Goal: Task Accomplishment & Management: Manage account settings

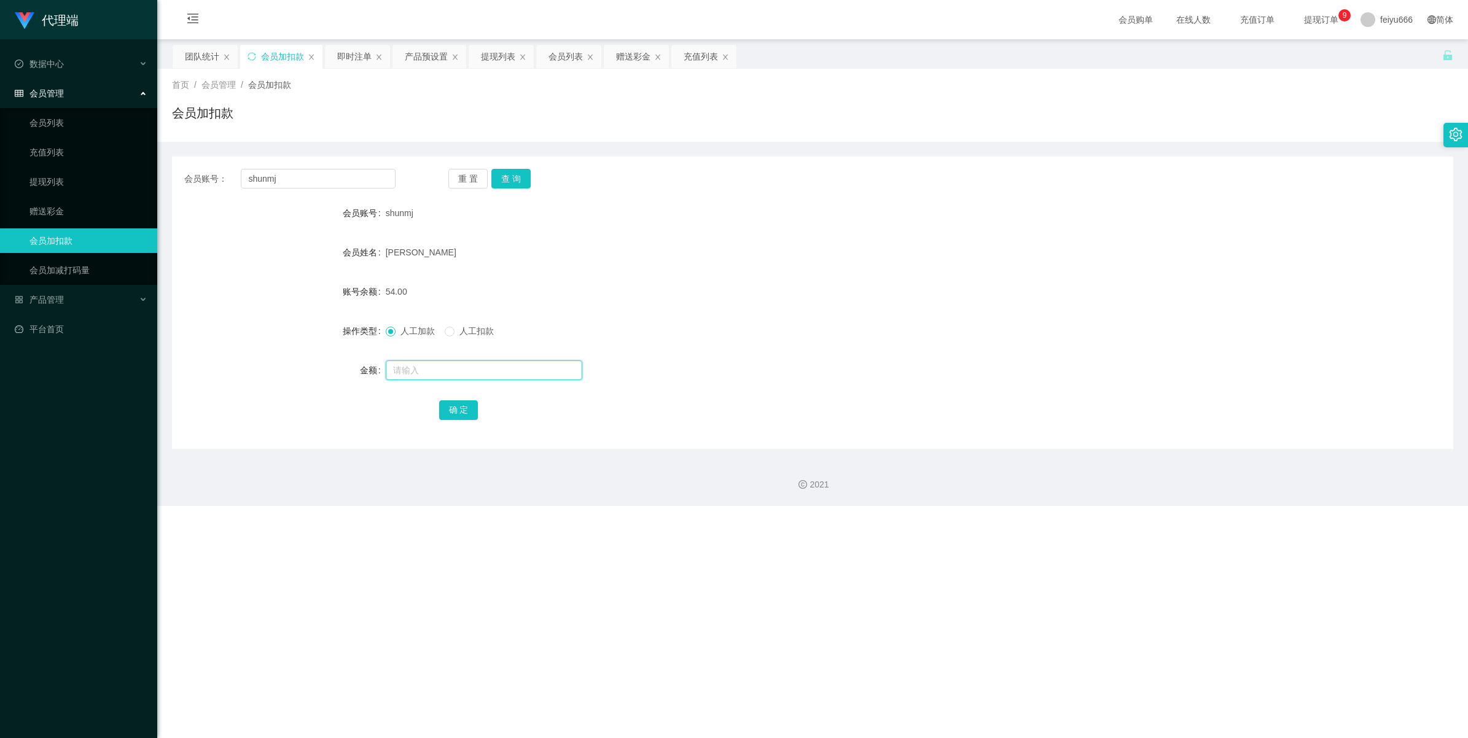
click at [405, 372] on input "text" at bounding box center [484, 371] width 197 height 20
type input "15"
click at [466, 408] on button "确 定" at bounding box center [458, 410] width 39 height 20
click at [416, 365] on input "text" at bounding box center [484, 371] width 197 height 20
type input "8"
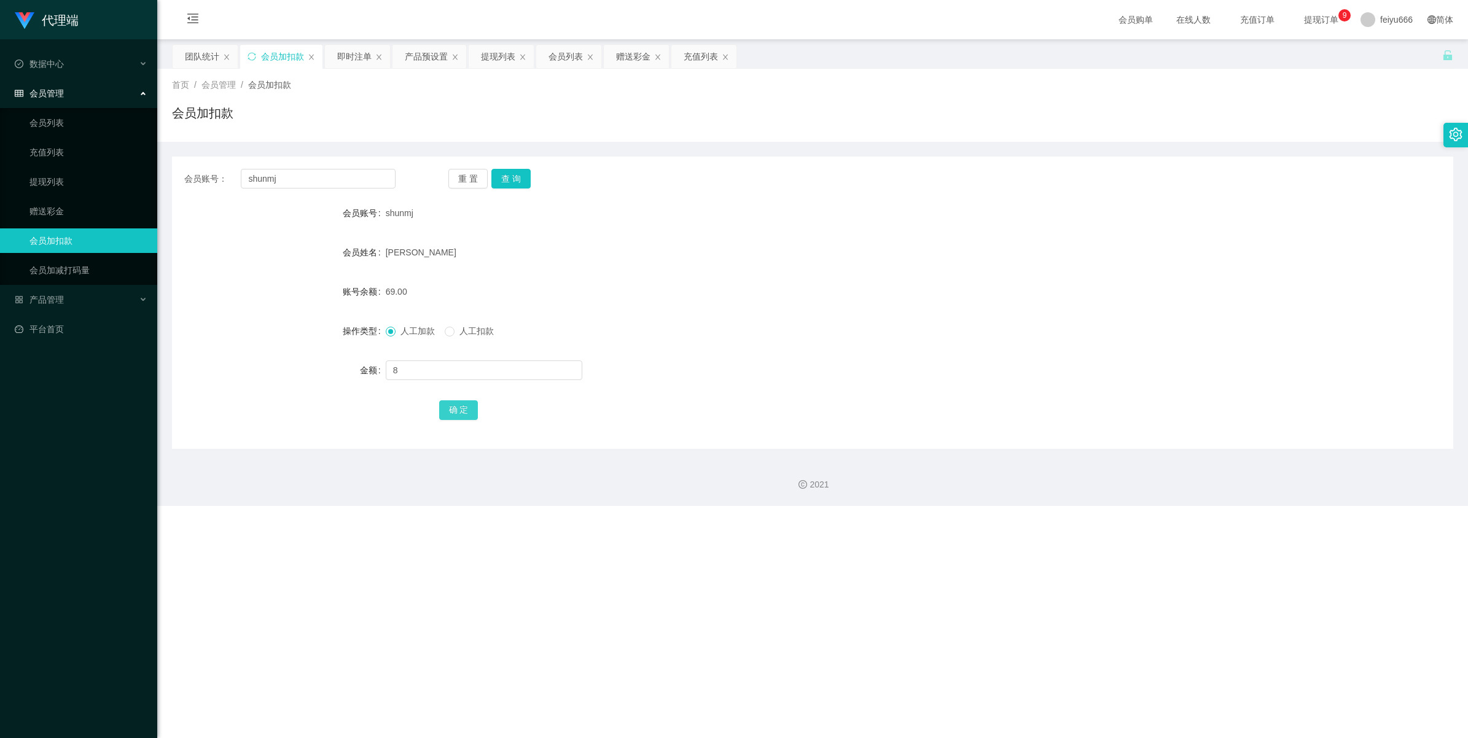
click at [462, 407] on button "确 定" at bounding box center [458, 410] width 39 height 20
click at [71, 182] on link "提现列表" at bounding box center [88, 182] width 118 height 25
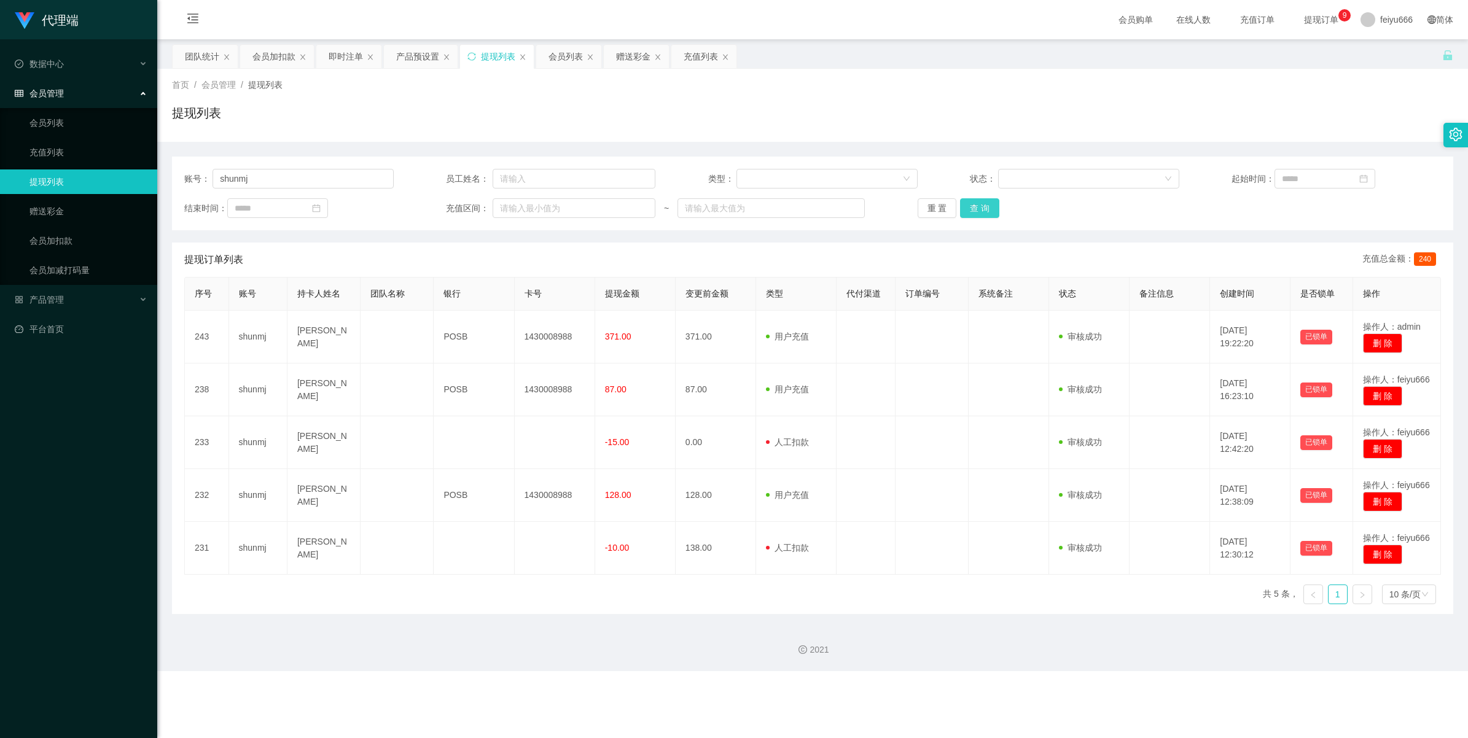
click at [977, 209] on button "查 询" at bounding box center [979, 208] width 39 height 20
click at [47, 246] on link "会员加扣款" at bounding box center [88, 240] width 118 height 25
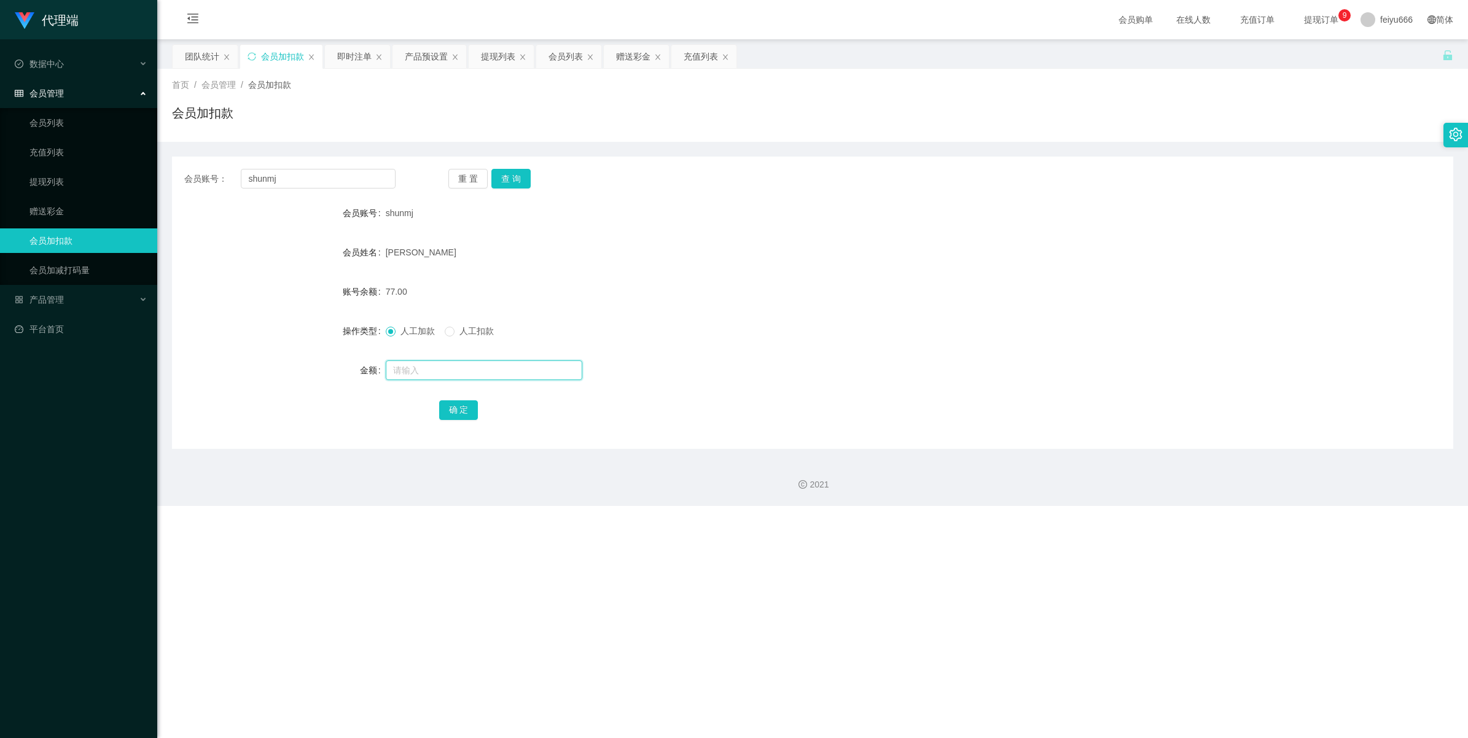
click at [434, 370] on input "text" at bounding box center [484, 371] width 197 height 20
type input "8"
click at [461, 415] on button "确 定" at bounding box center [458, 410] width 39 height 20
click at [76, 125] on link "会员列表" at bounding box center [88, 123] width 118 height 25
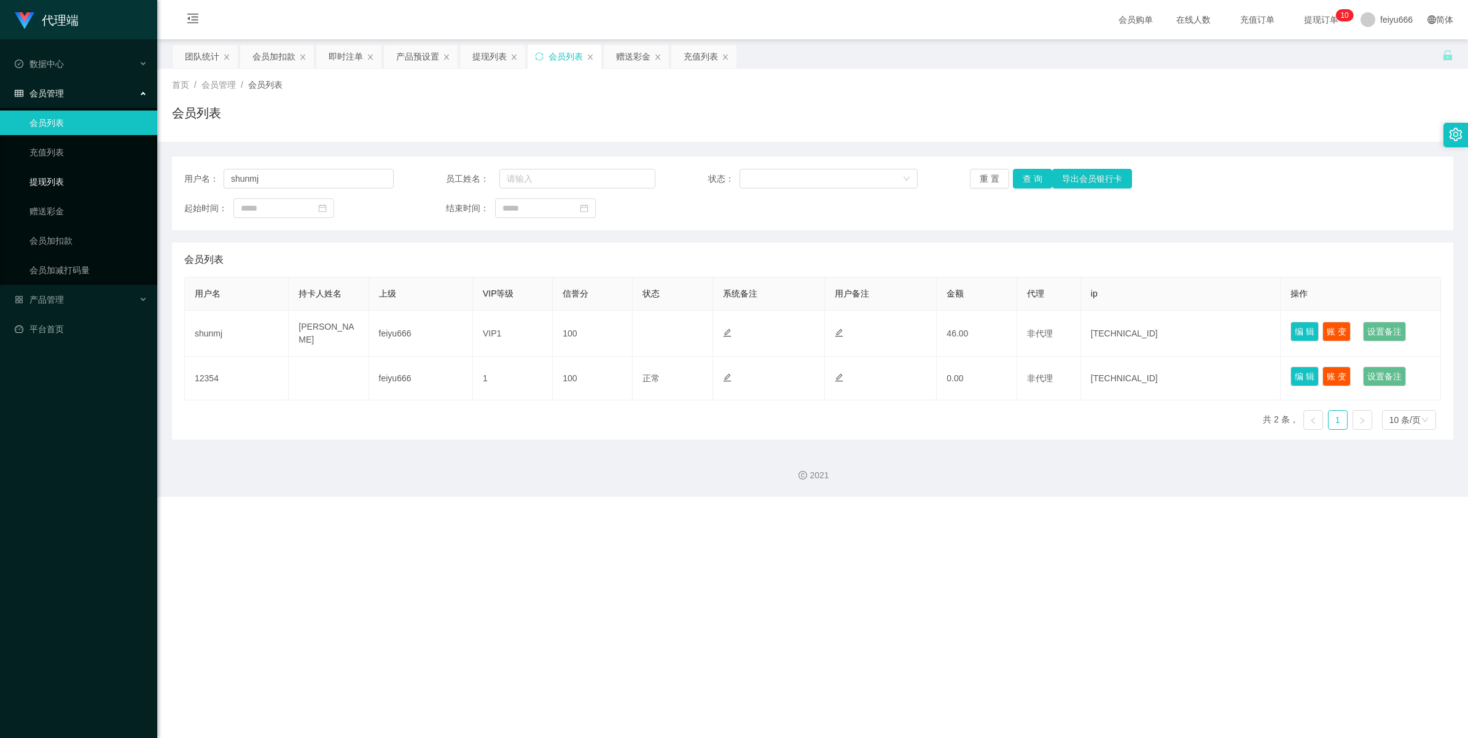
click at [77, 182] on link "提现列表" at bounding box center [88, 182] width 118 height 25
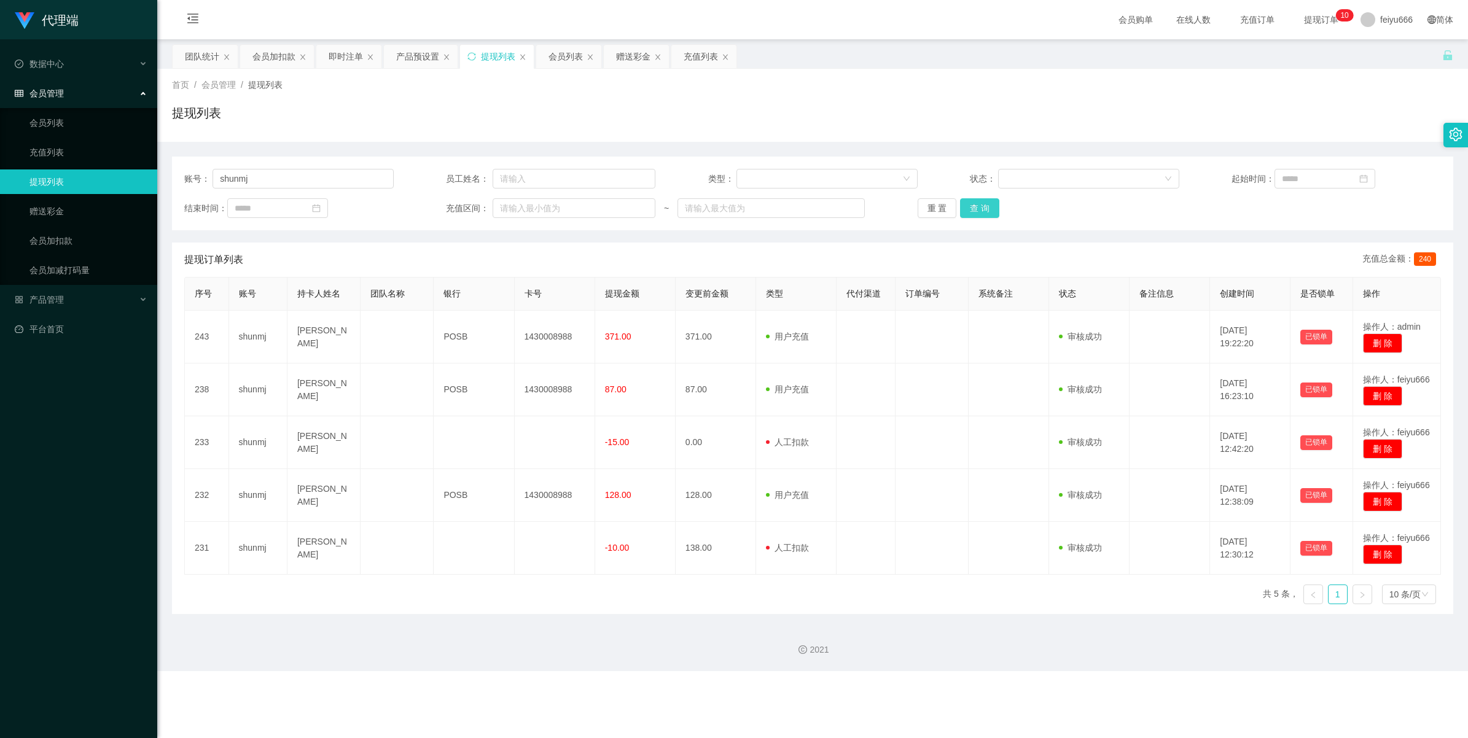
click at [987, 212] on button "查 询" at bounding box center [979, 208] width 39 height 20
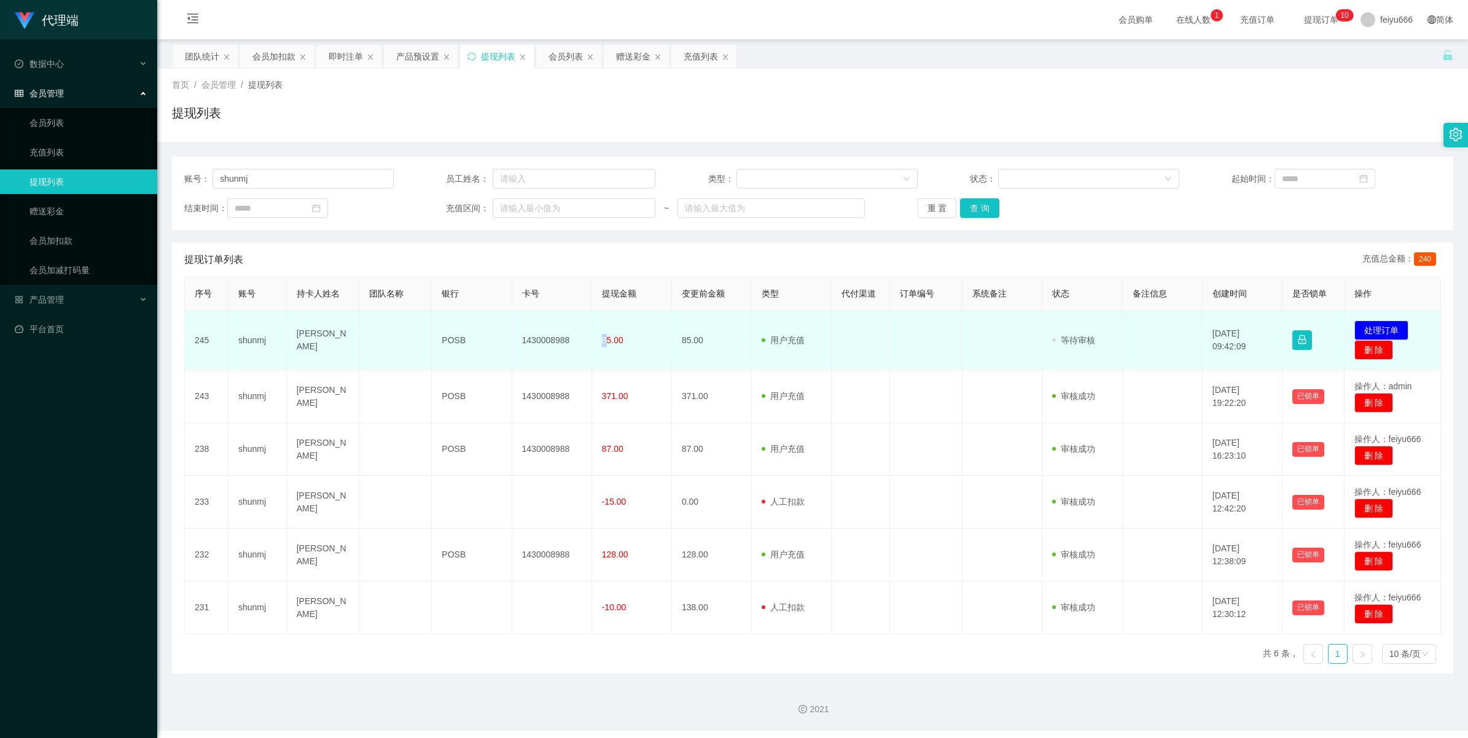
drag, startPoint x: 604, startPoint y: 338, endPoint x: 566, endPoint y: 340, distance: 37.5
click at [566, 340] on tr "245 [PERSON_NAME] POSB 1430008988 85.00 85.00 用户充值 人工扣款 审核驳回 审核成功 等待审核 [DATE] 0…" at bounding box center [813, 341] width 1256 height 60
drag, startPoint x: 566, startPoint y: 340, endPoint x: 605, endPoint y: 353, distance: 41.0
click at [605, 354] on td "85.00" at bounding box center [632, 341] width 80 height 60
drag, startPoint x: 606, startPoint y: 341, endPoint x: 567, endPoint y: 339, distance: 38.7
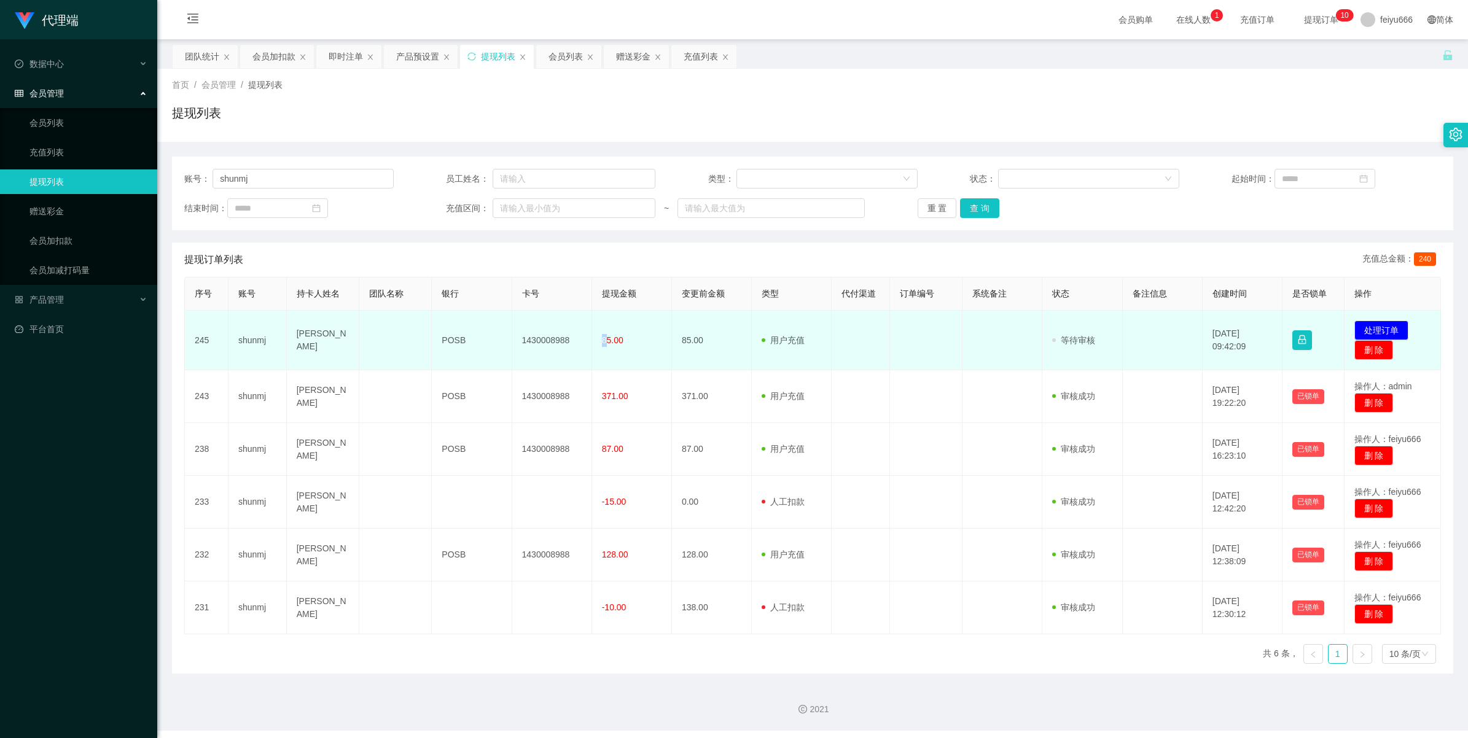
click at [567, 339] on tr "245 [PERSON_NAME] POSB 1430008988 85.00 85.00 用户充值 人工扣款 审核驳回 审核成功 等待审核 [DATE] 0…" at bounding box center [813, 341] width 1256 height 60
drag, startPoint x: 567, startPoint y: 339, endPoint x: 607, endPoint y: 354, distance: 42.6
click at [606, 354] on td "85.00" at bounding box center [632, 341] width 80 height 60
drag, startPoint x: 606, startPoint y: 341, endPoint x: 287, endPoint y: 332, distance: 318.9
click at [287, 332] on tr "245 [PERSON_NAME] POSB 1430008988 85.00 85.00 用户充值 人工扣款 审核驳回 审核成功 等待审核 [DATE] 0…" at bounding box center [813, 341] width 1256 height 60
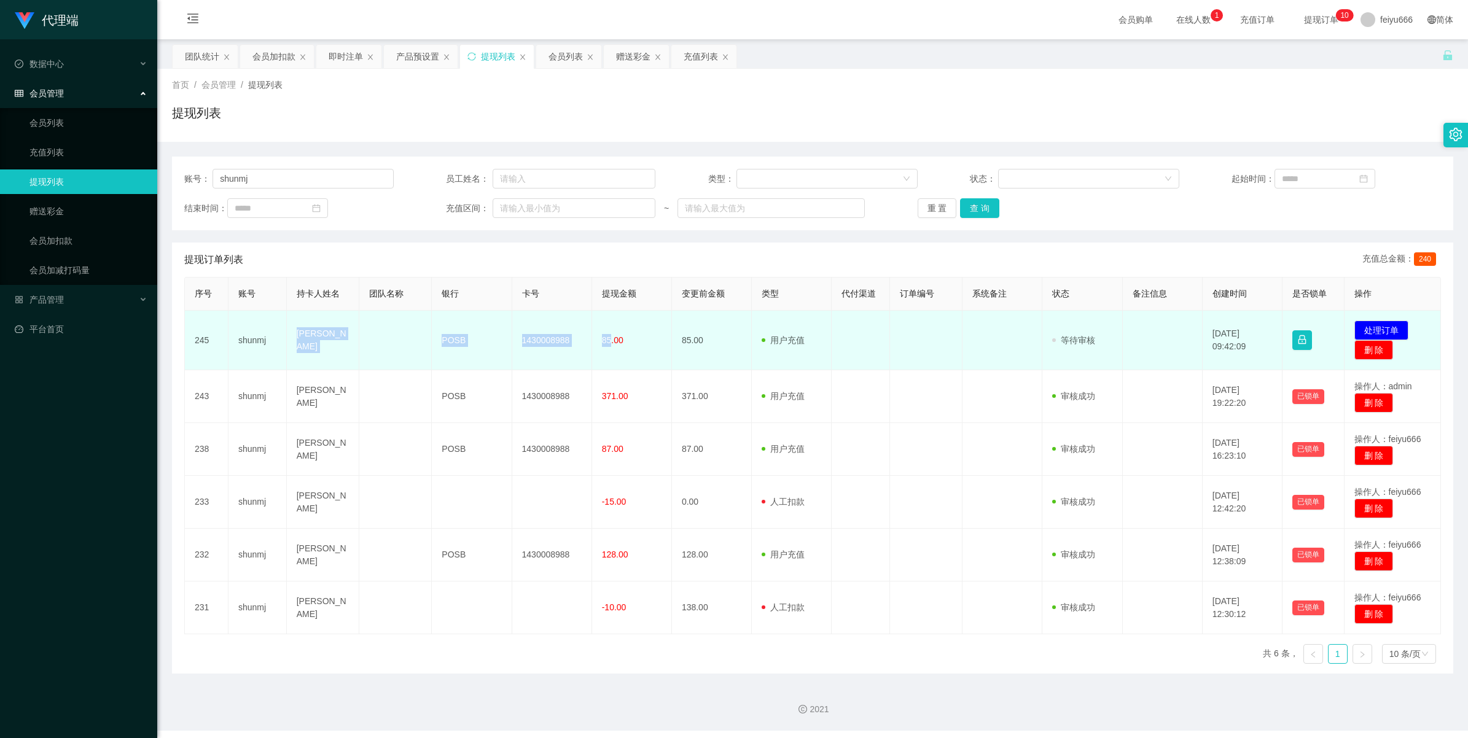
copy tr "[PERSON_NAME] POSB 1430008988 85"
click at [1356, 327] on button "处理订单" at bounding box center [1381, 331] width 54 height 20
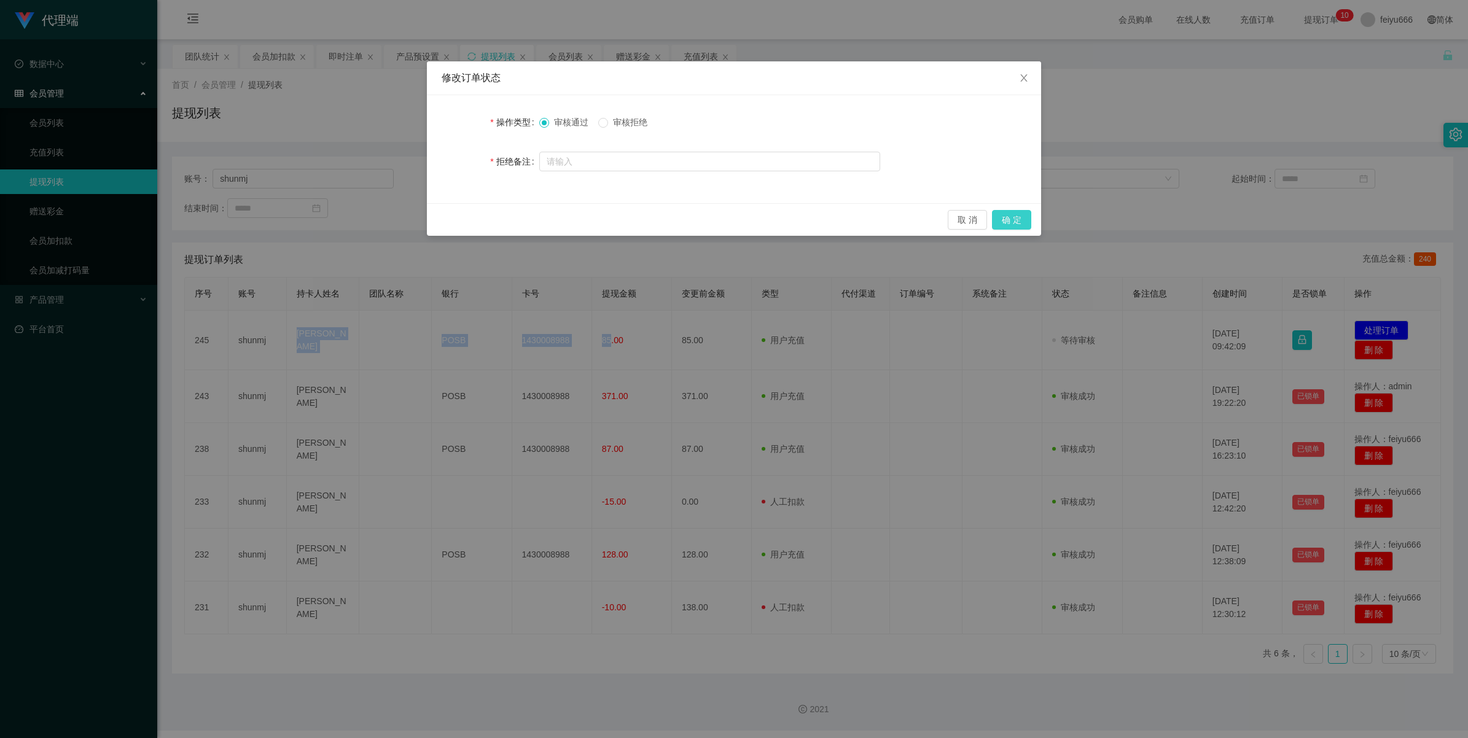
click at [1021, 217] on button "确 定" at bounding box center [1011, 220] width 39 height 20
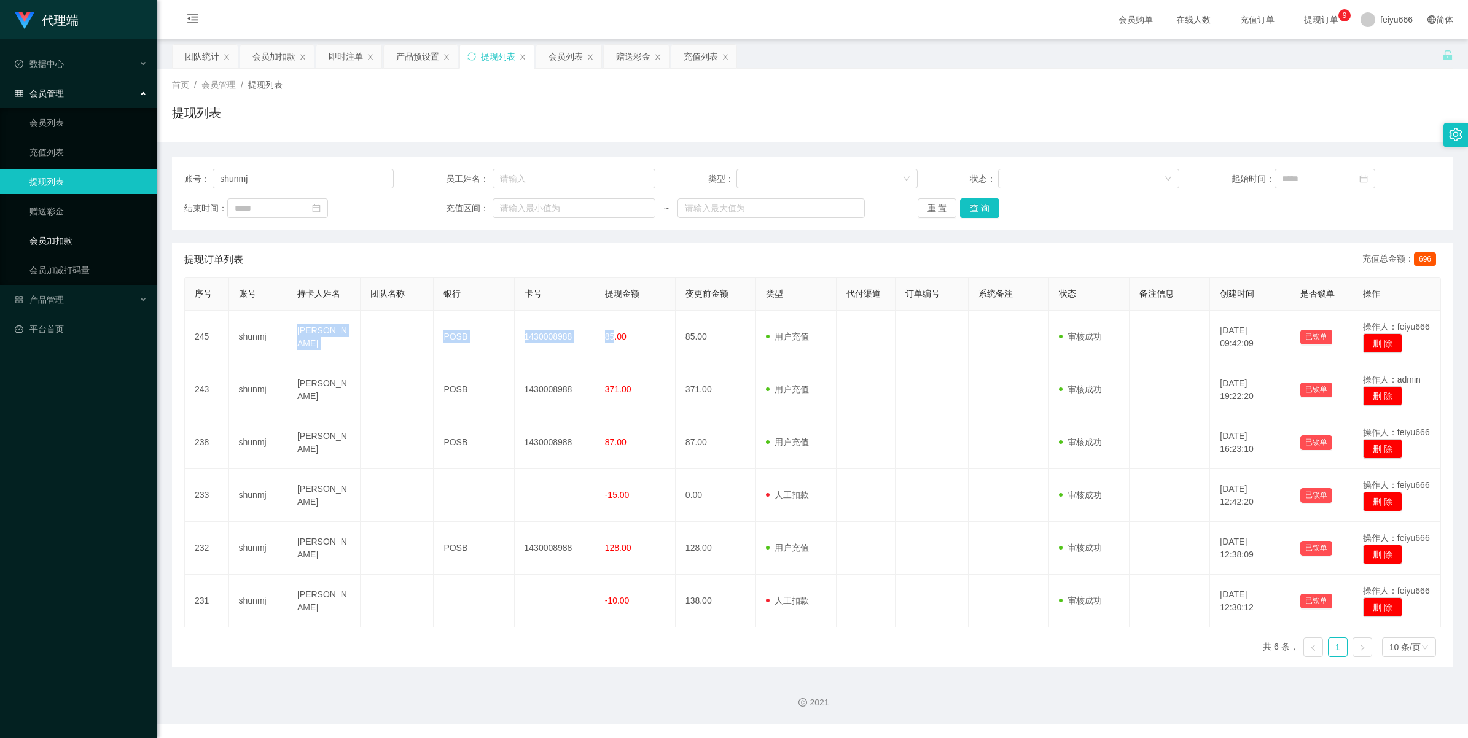
click at [65, 238] on link "会员加扣款" at bounding box center [88, 240] width 118 height 25
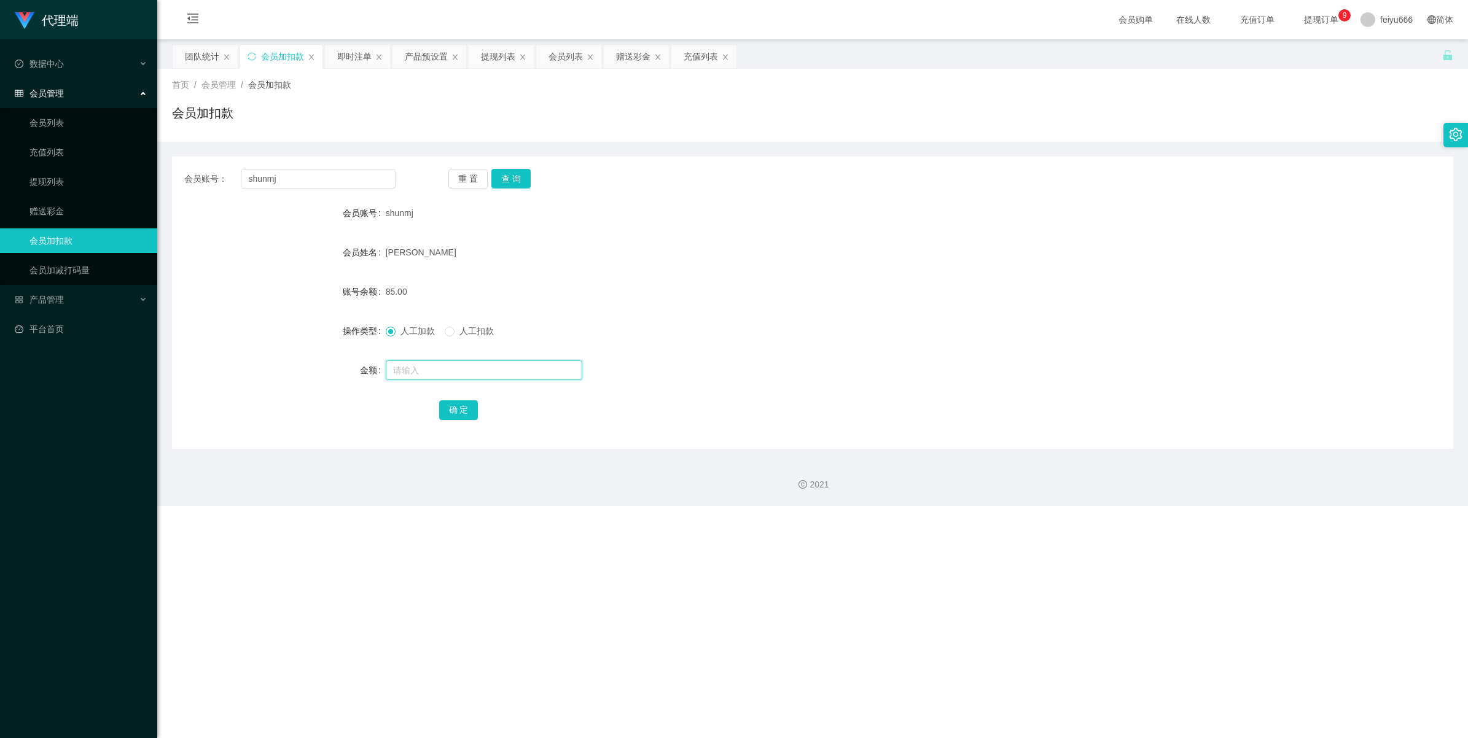
click at [410, 372] on input "text" at bounding box center [484, 371] width 197 height 20
click at [517, 176] on button "查 询" at bounding box center [510, 179] width 39 height 20
click at [437, 372] on input "text" at bounding box center [484, 371] width 197 height 20
type input "8"
click at [449, 408] on button "确 定" at bounding box center [458, 410] width 39 height 20
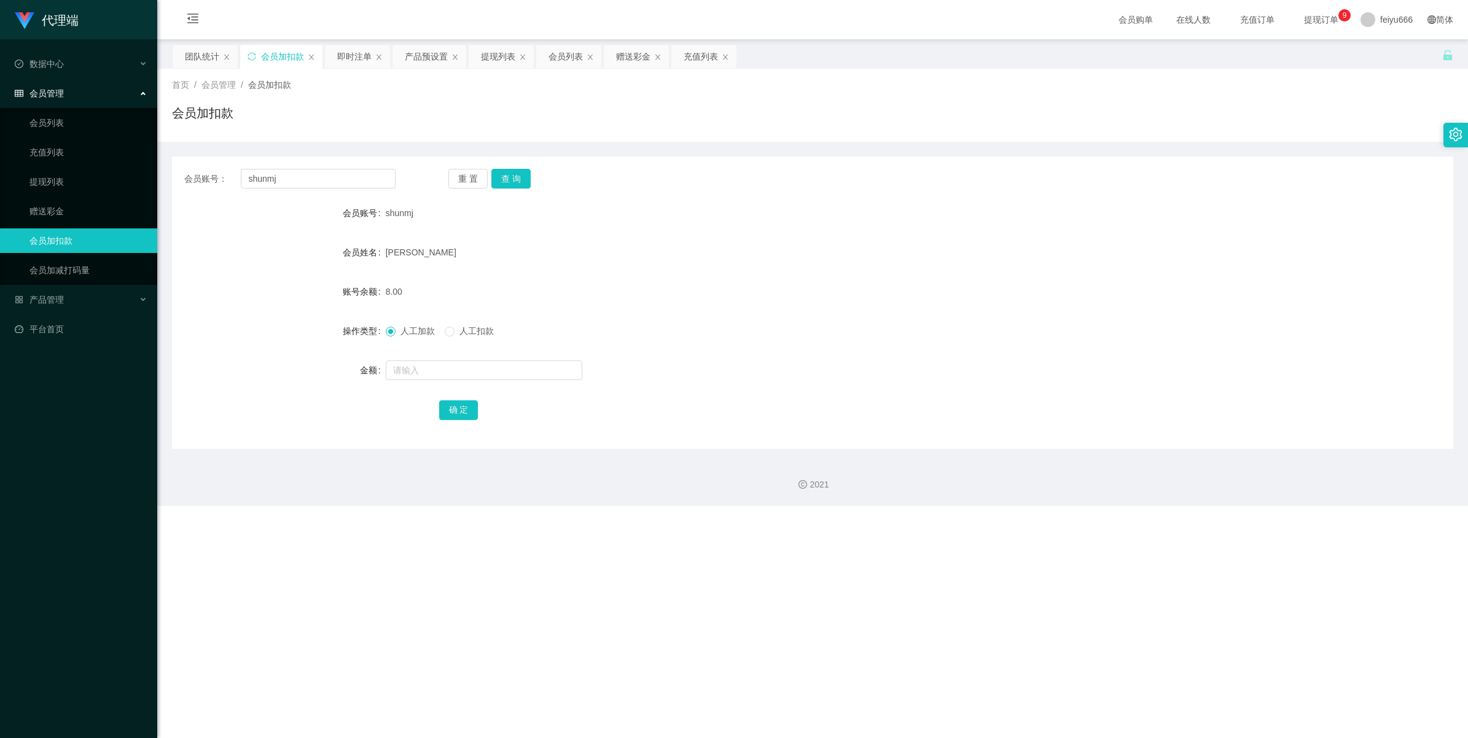
drag, startPoint x: 412, startPoint y: 213, endPoint x: 384, endPoint y: 216, distance: 28.4
click at [386, 216] on div "shunmj" at bounding box center [760, 213] width 748 height 25
drag, startPoint x: 384, startPoint y: 216, endPoint x: 472, endPoint y: 219, distance: 87.9
click at [472, 219] on div "shunmj" at bounding box center [760, 213] width 748 height 25
drag, startPoint x: 420, startPoint y: 215, endPoint x: 385, endPoint y: 216, distance: 34.4
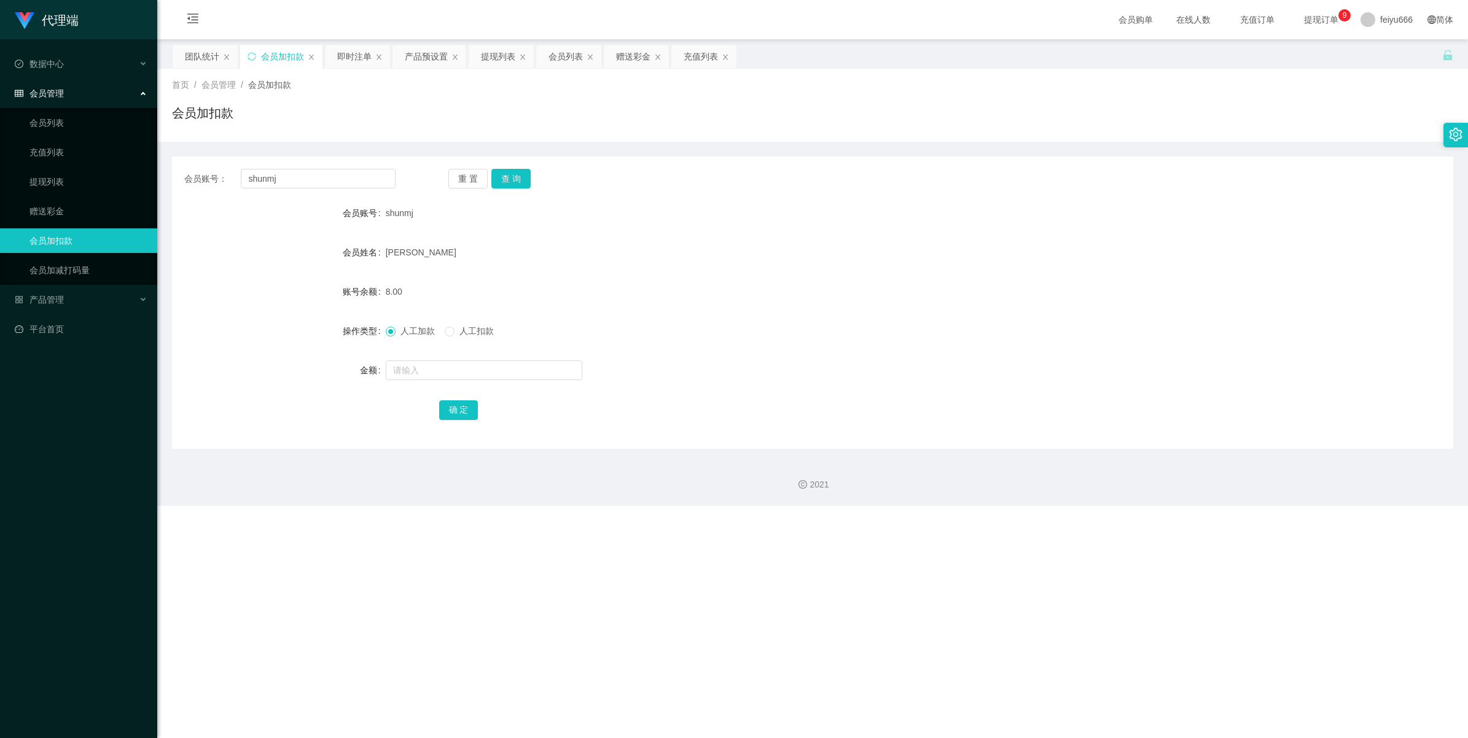
click at [386, 216] on div "shunmj" at bounding box center [760, 213] width 748 height 25
copy span "shunmj"
click at [409, 361] on input "text" at bounding box center [484, 371] width 197 height 20
type input "8"
click at [452, 406] on button "确 定" at bounding box center [458, 410] width 39 height 20
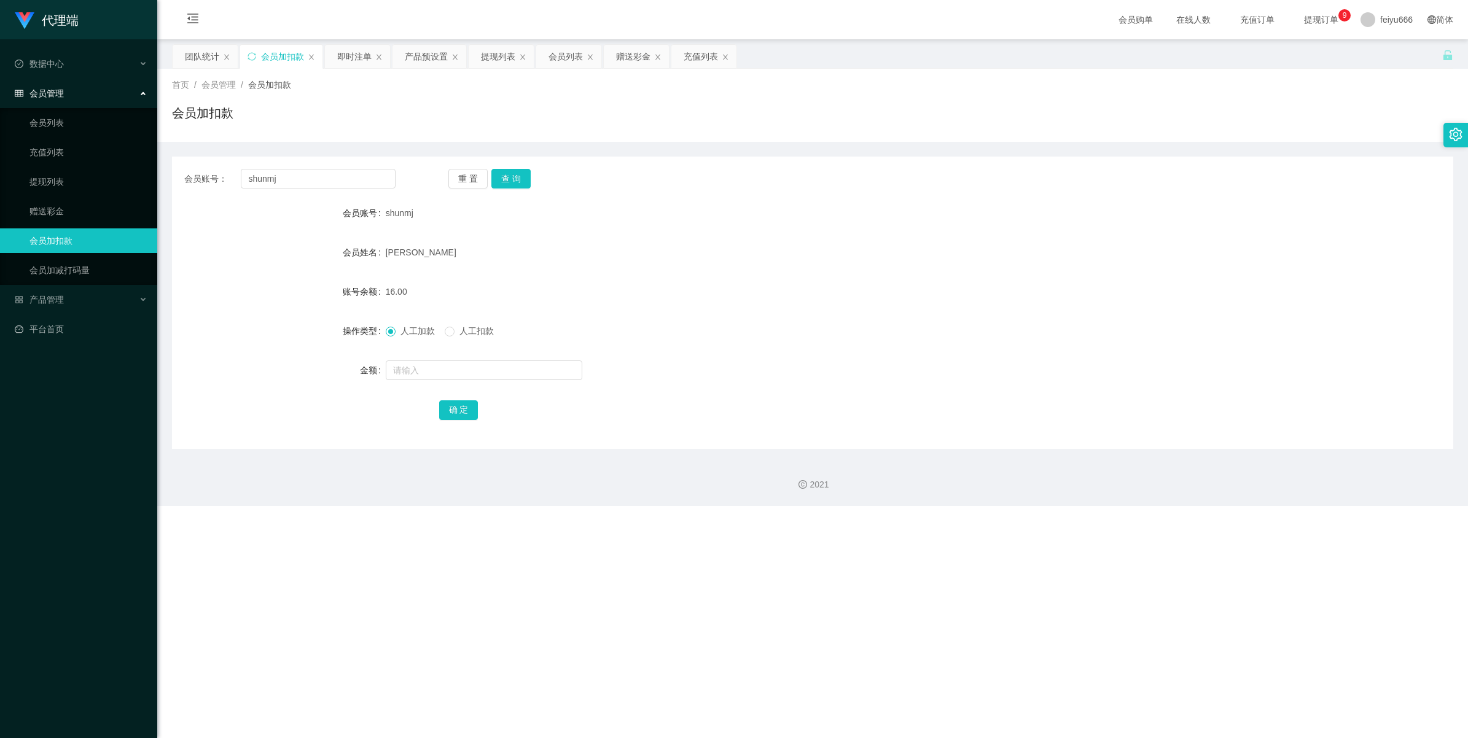
drag, startPoint x: 415, startPoint y: 212, endPoint x: 383, endPoint y: 216, distance: 32.8
click at [383, 216] on div "会员账号 shunmj" at bounding box center [812, 213] width 1281 height 25
copy div "会员账号 shunmj"
click at [419, 373] on input "text" at bounding box center [484, 371] width 197 height 20
type input "8"
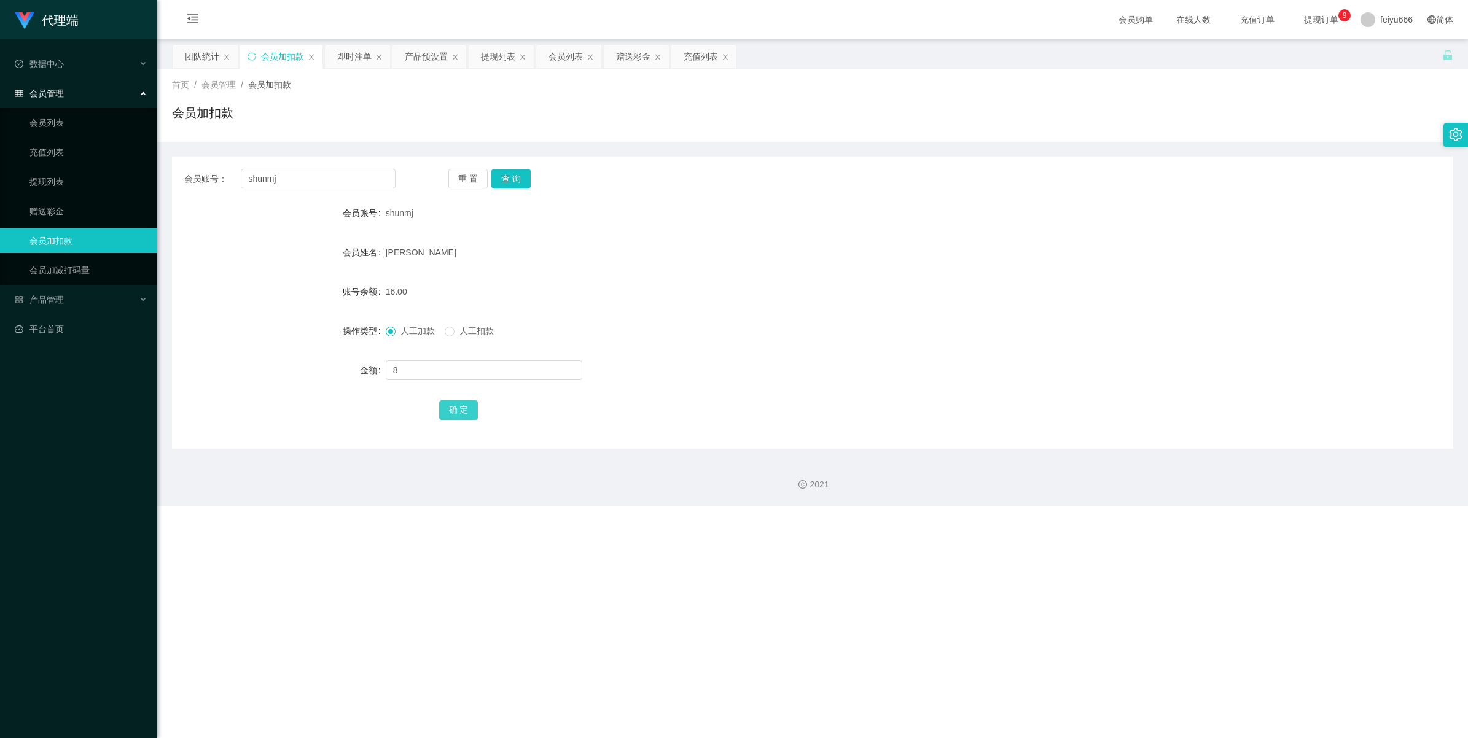
click at [462, 404] on button "确 定" at bounding box center [458, 410] width 39 height 20
click at [418, 365] on input "text" at bounding box center [484, 371] width 197 height 20
type input "8"
click at [470, 410] on button "确 定" at bounding box center [458, 410] width 39 height 20
drag, startPoint x: 302, startPoint y: 178, endPoint x: 167, endPoint y: 175, distance: 135.2
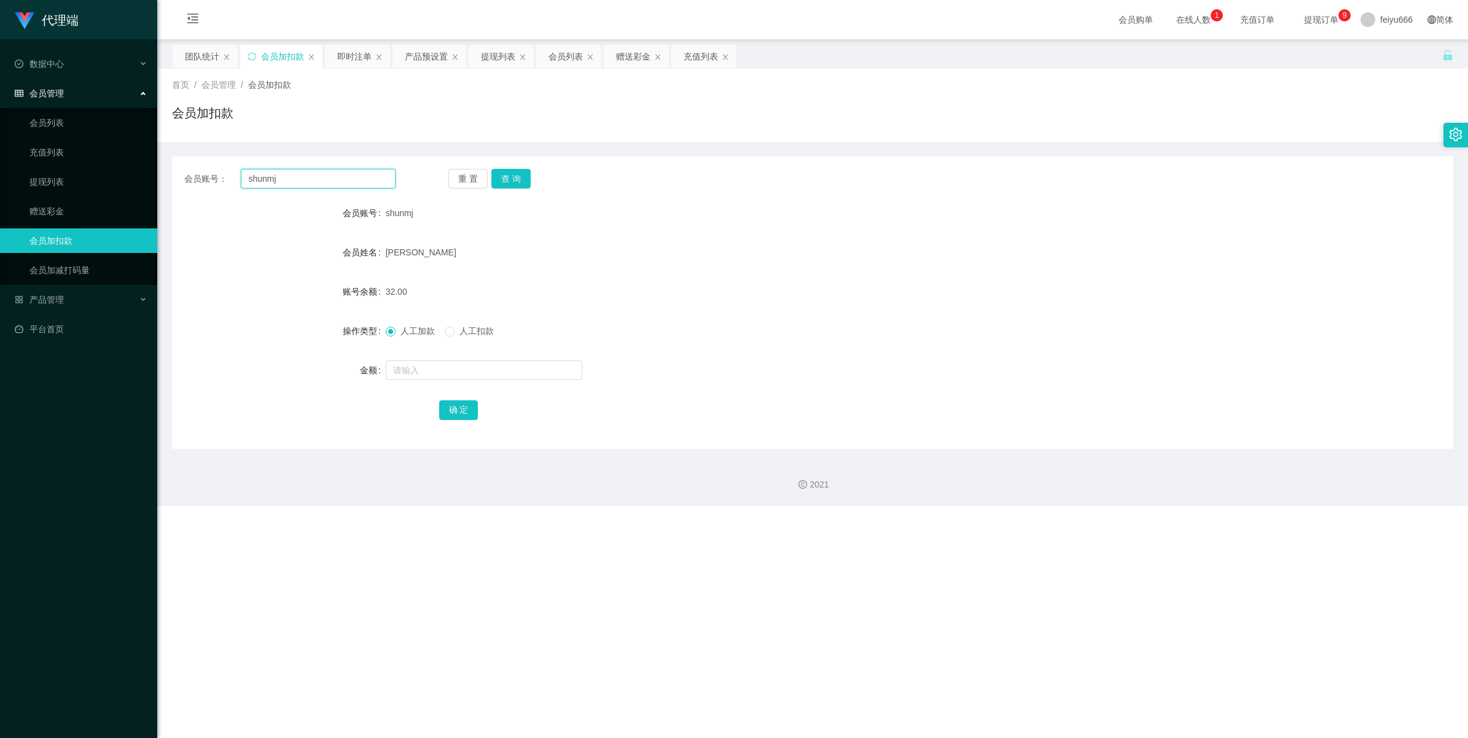
click at [167, 175] on main "关闭左侧 关闭右侧 关闭其它 刷新页面 团队统计 会员加扣款 即时注单 产品预设置 提现列表 会员列表 赠送彩金 充值列表 首页 / 会员管理 / 会员加扣款…" at bounding box center [812, 244] width 1311 height 410
paste input "亲~ 现在请点击 👉 @Workbench205_bot 打开您的 工作台账户，点击”我的“地方刷新 查看一下账户是否有 88 积分，记得哦 1 积分 = S…"
type input "亲~ 现在请点击 👉 @Workbench205_bot 打开您的 工作台账户，点击”我的“地方刷新 查看一下账户是否有 88 积分，记得哦 1 积分 = S…"
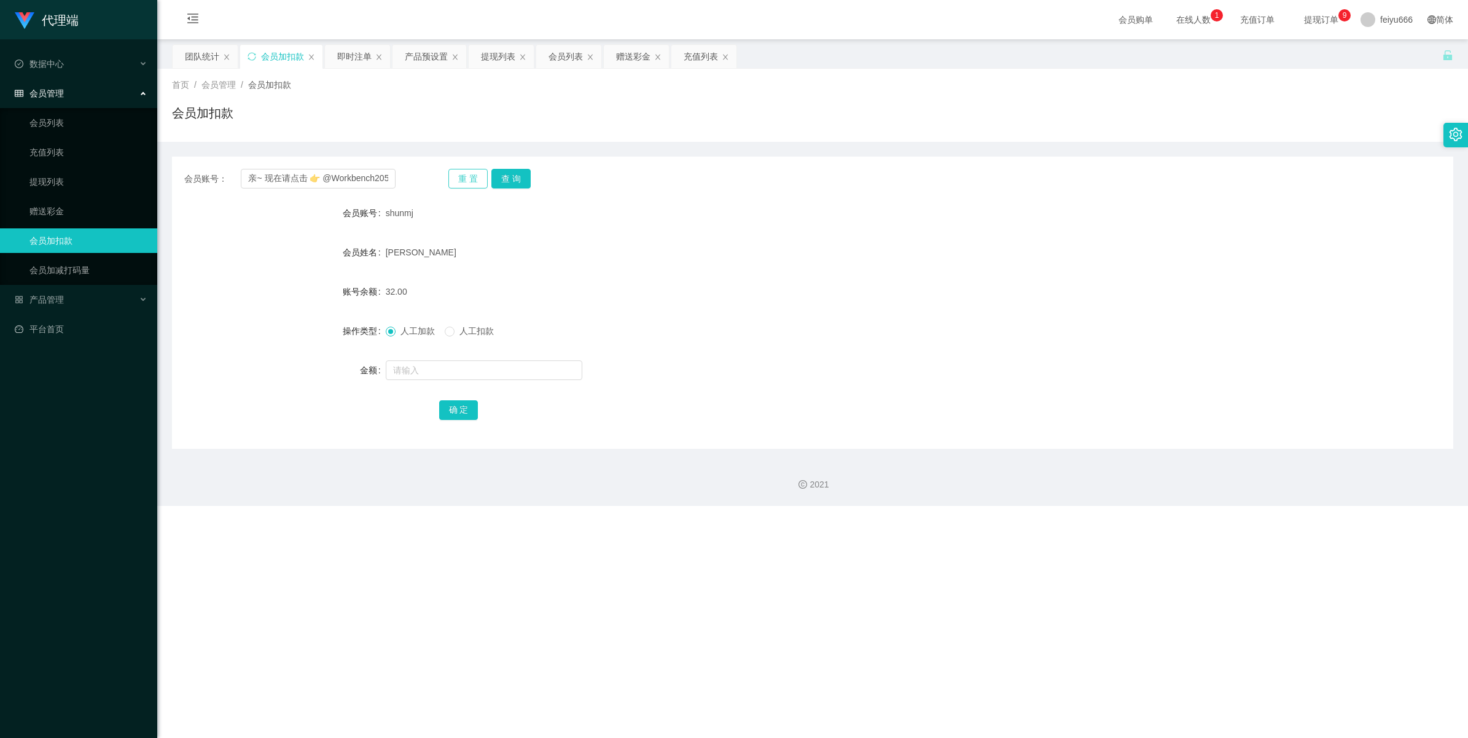
drag, startPoint x: 471, startPoint y: 177, endPoint x: 448, endPoint y: 177, distance: 22.7
click at [469, 177] on button "重 置" at bounding box center [467, 179] width 39 height 20
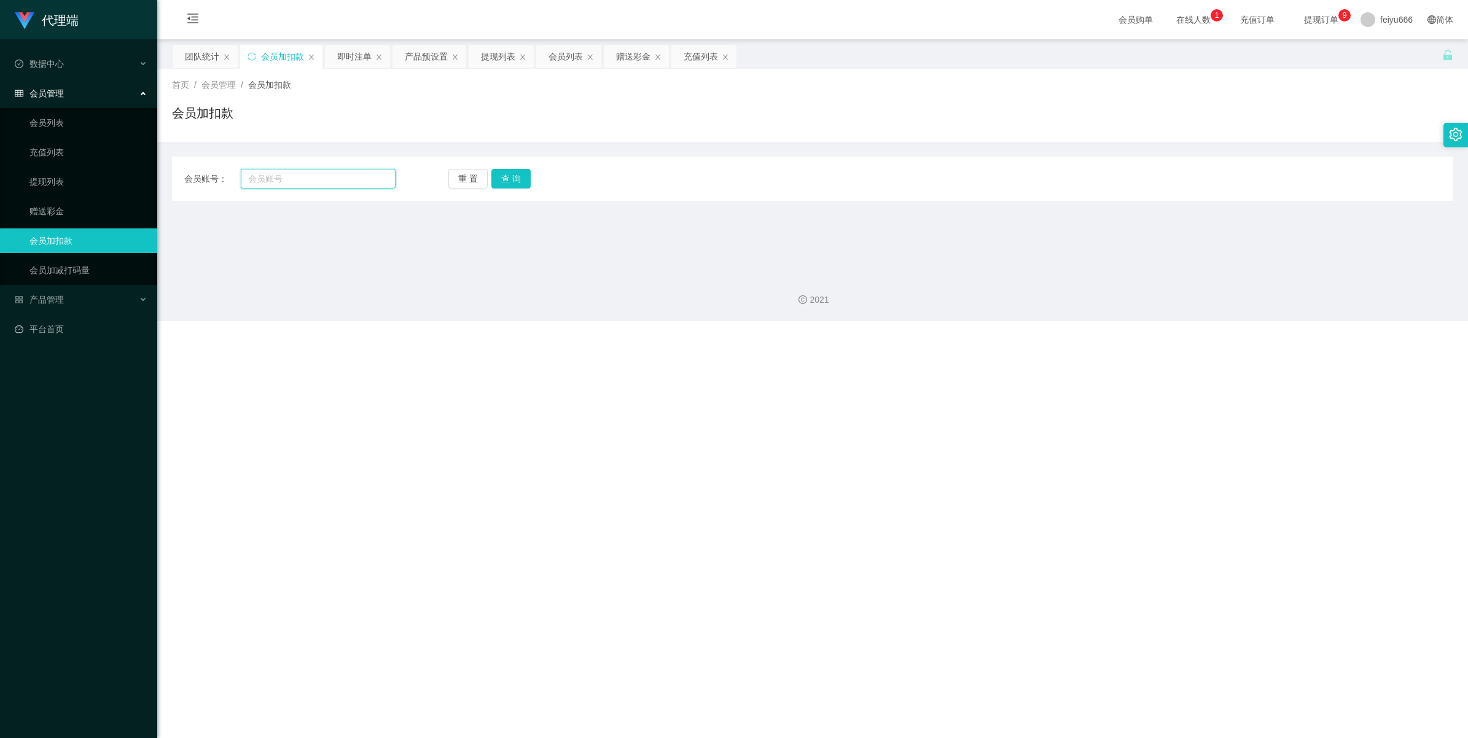
click at [339, 175] on input "text" at bounding box center [318, 179] width 155 height 20
paste input "xiayong2000"
type input "xiayong2000"
click at [506, 182] on button "查 询" at bounding box center [510, 179] width 39 height 20
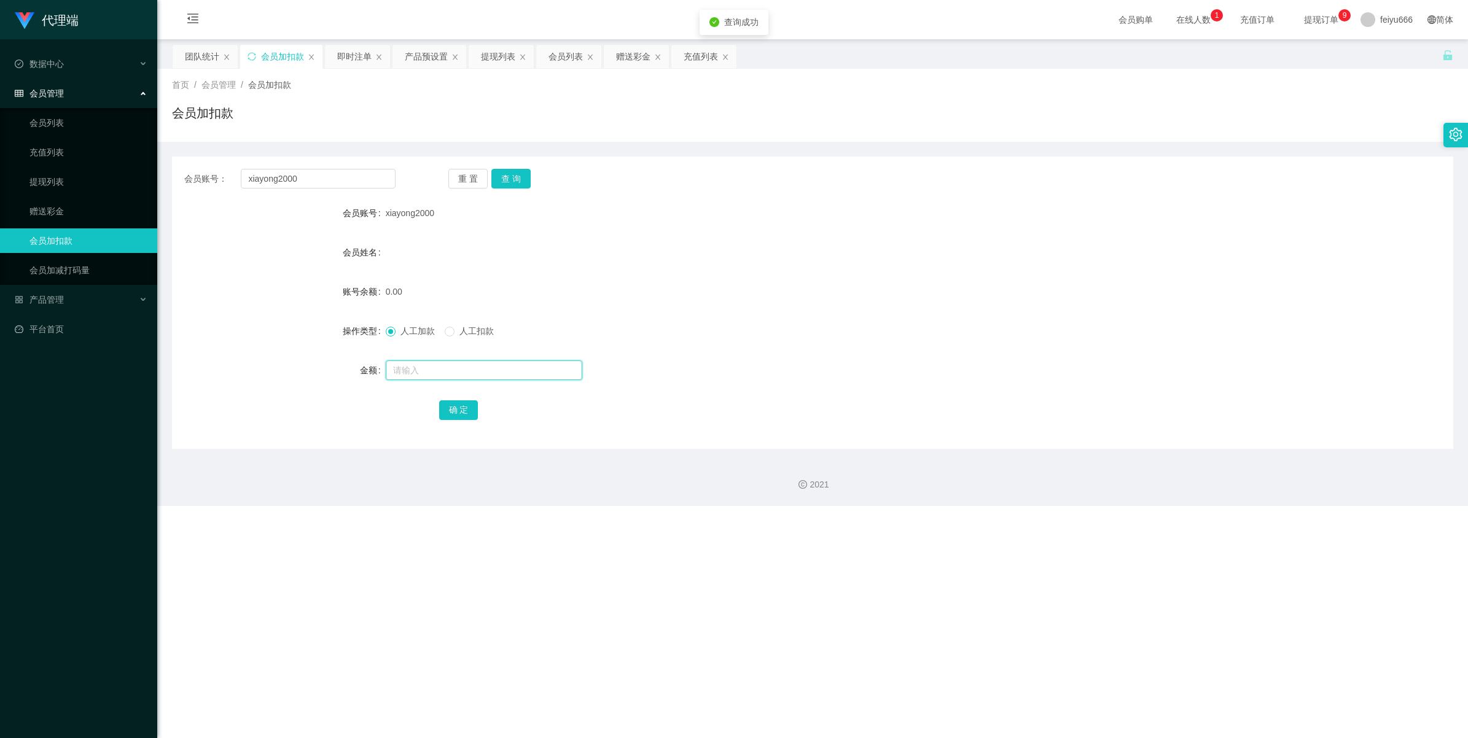
click at [442, 369] on input "text" at bounding box center [484, 371] width 197 height 20
type input "88"
click at [464, 407] on button "确 定" at bounding box center [458, 410] width 39 height 20
click at [129, 301] on div "产品管理" at bounding box center [78, 299] width 157 height 25
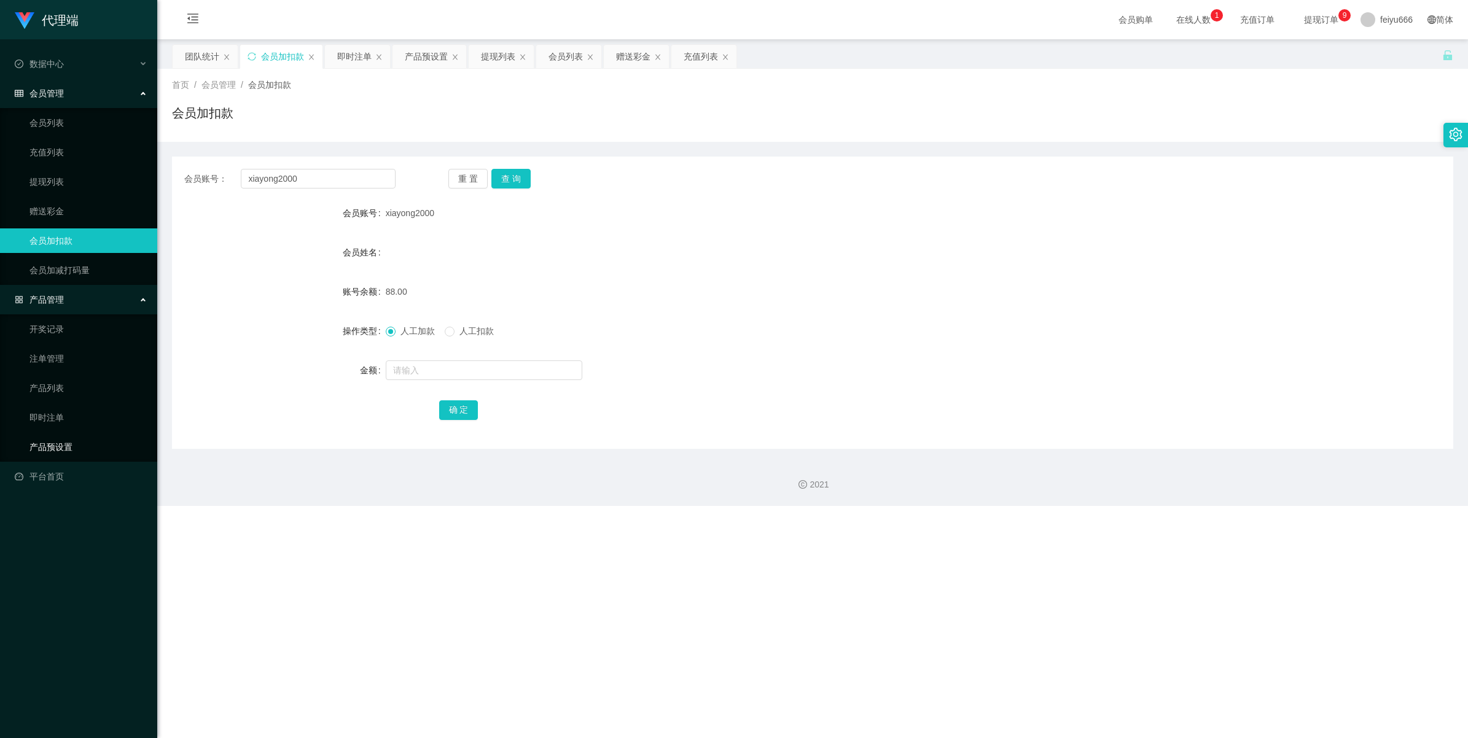
click at [115, 447] on link "产品预设置" at bounding box center [88, 447] width 118 height 25
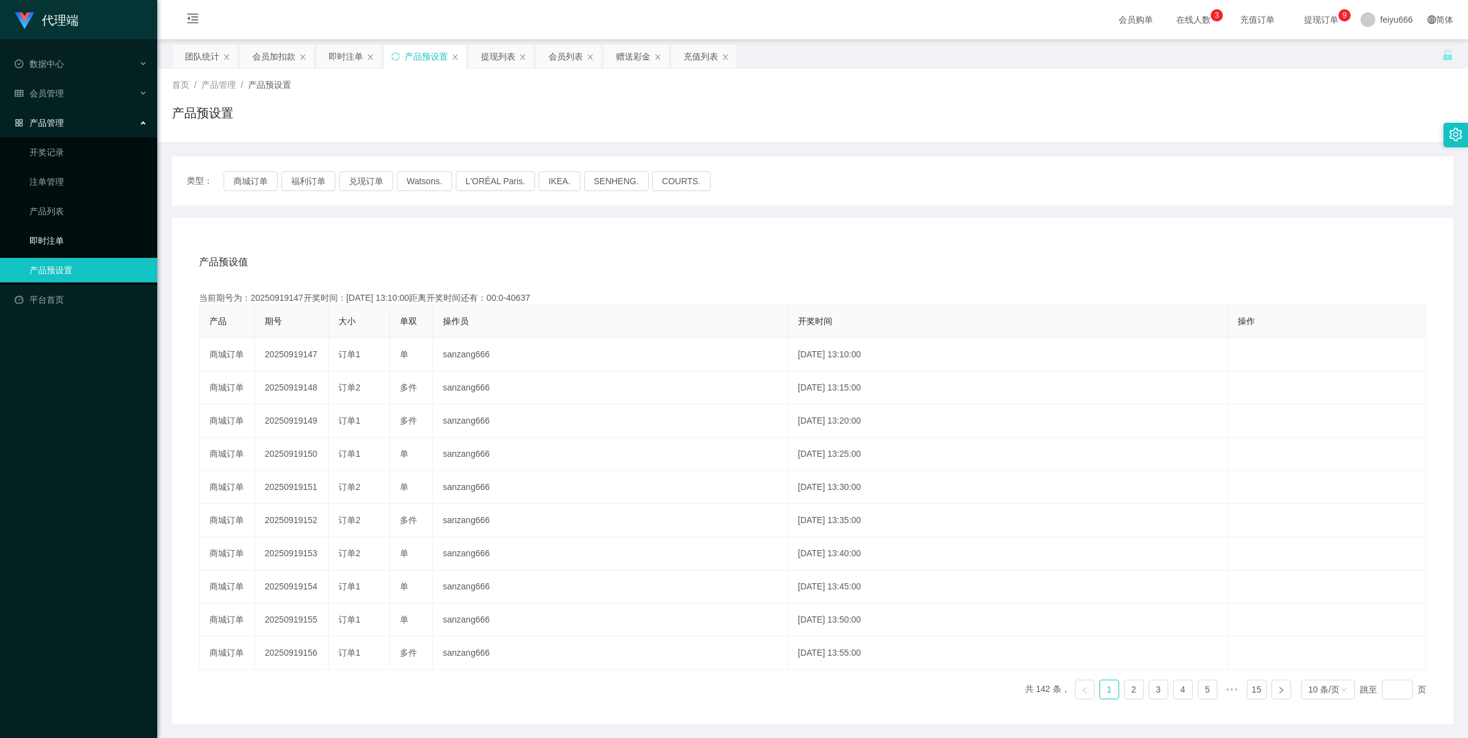
click at [78, 241] on link "即时注单" at bounding box center [88, 240] width 118 height 25
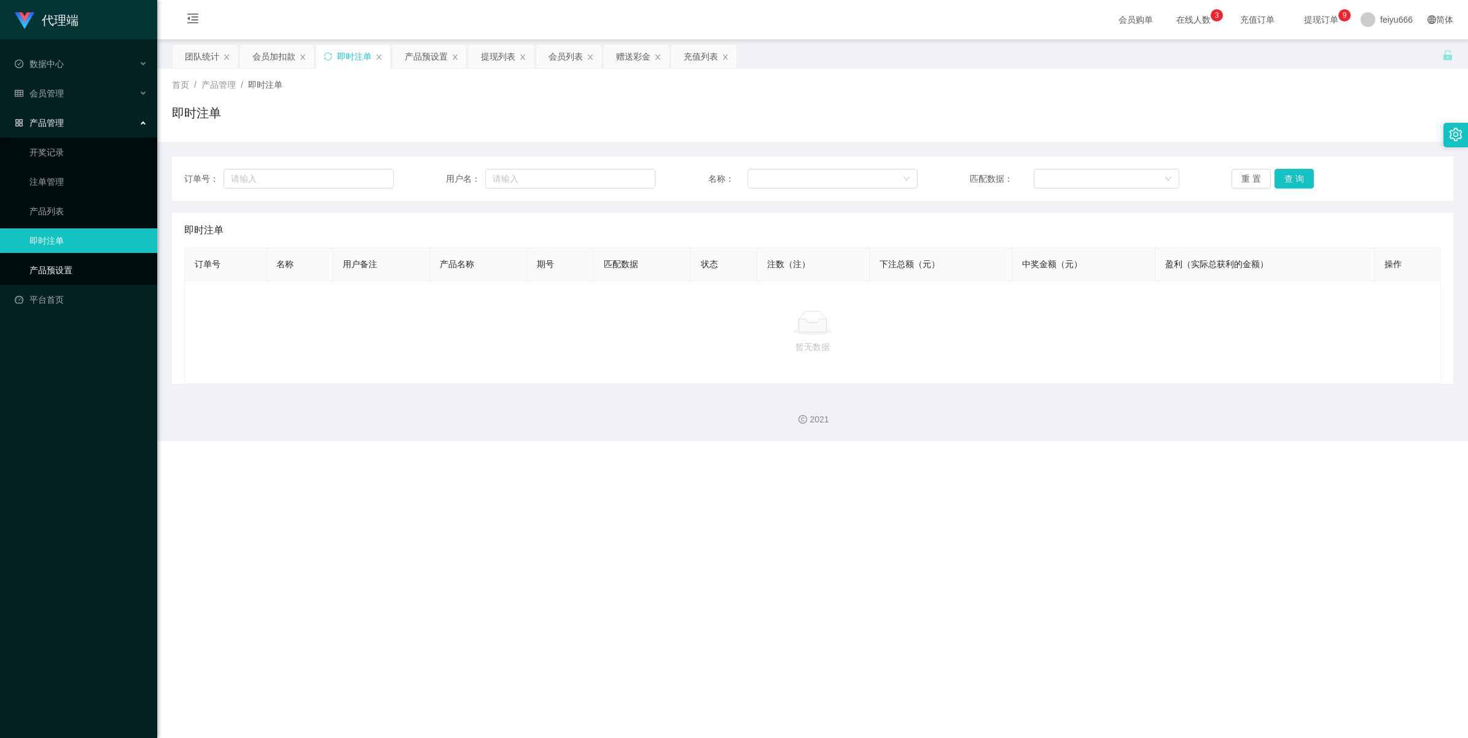
click at [78, 264] on link "产品预设置" at bounding box center [88, 270] width 118 height 25
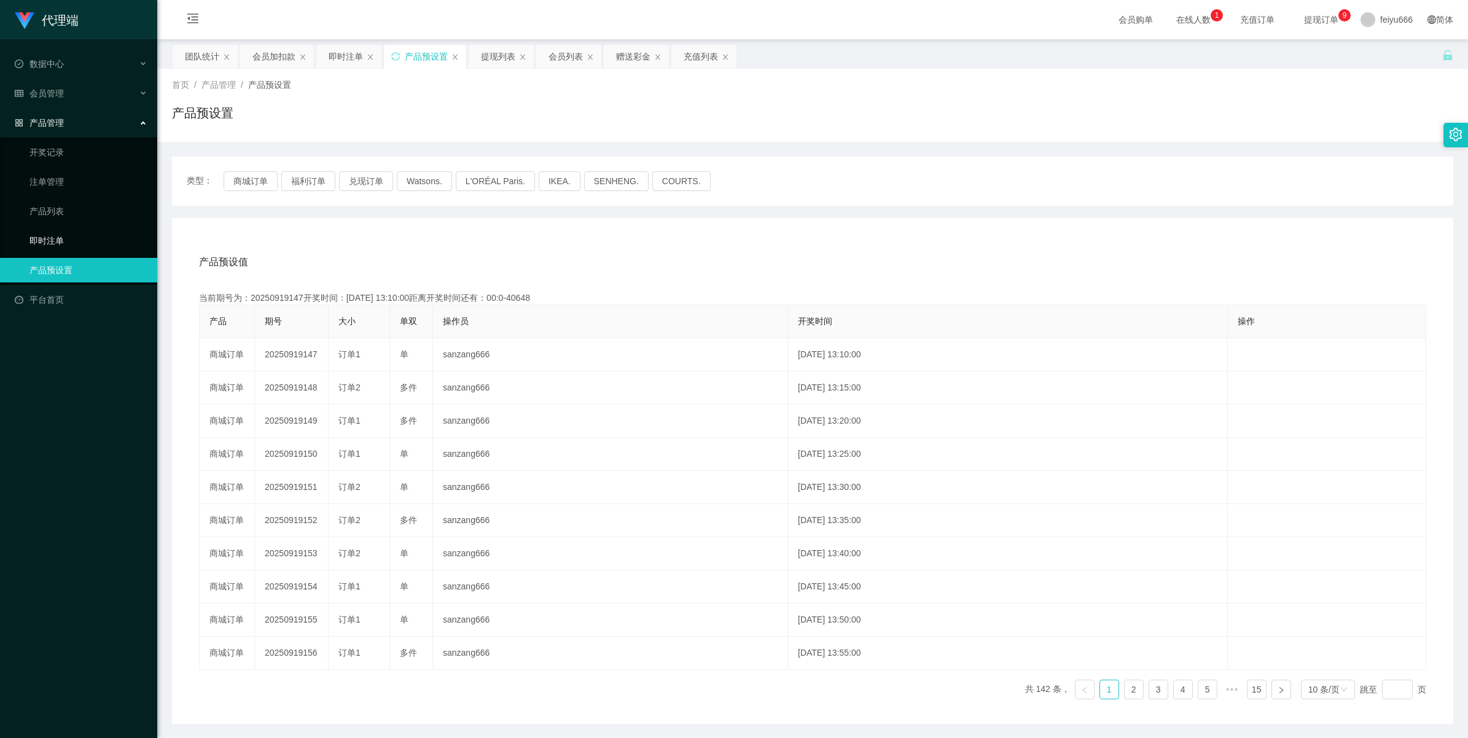
click at [77, 238] on link "即时注单" at bounding box center [88, 240] width 118 height 25
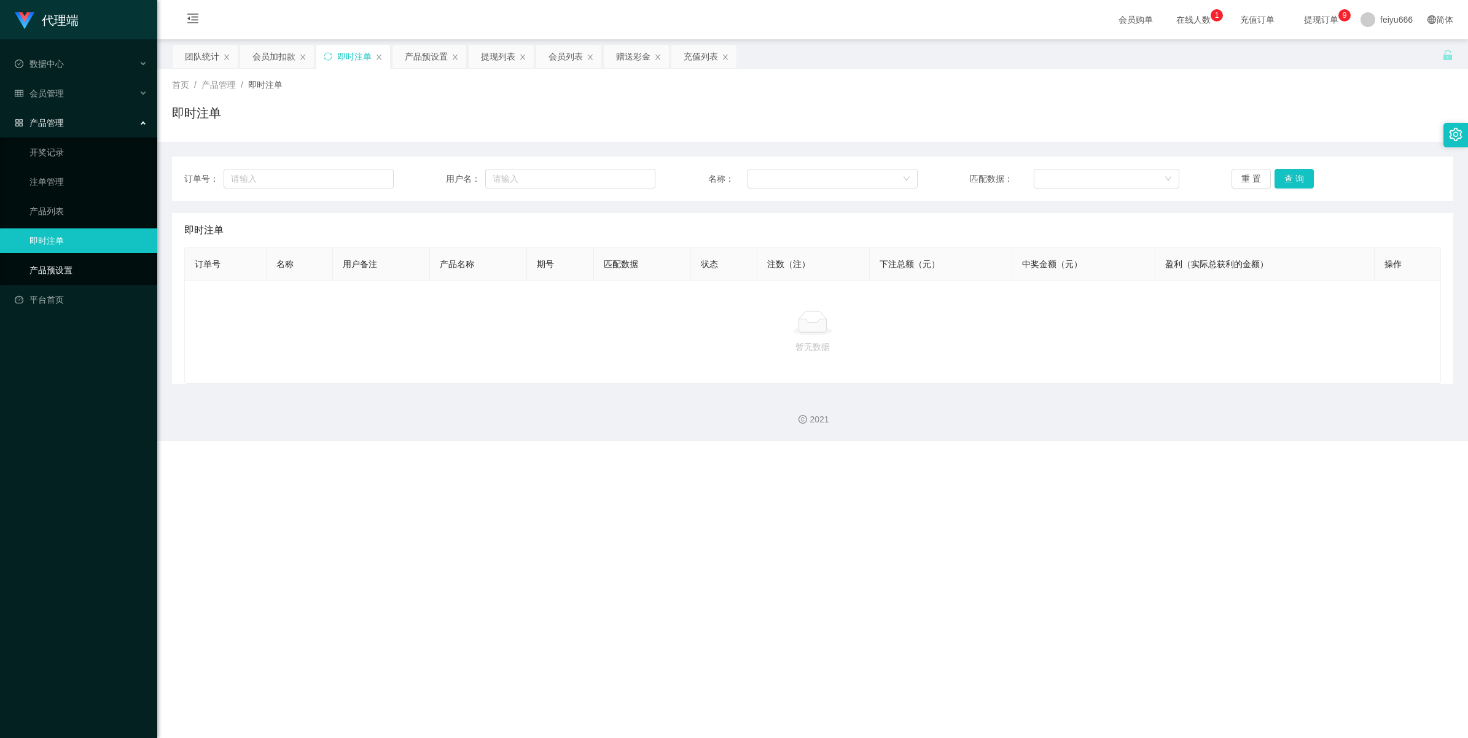
click at [74, 267] on link "产品预设置" at bounding box center [88, 270] width 118 height 25
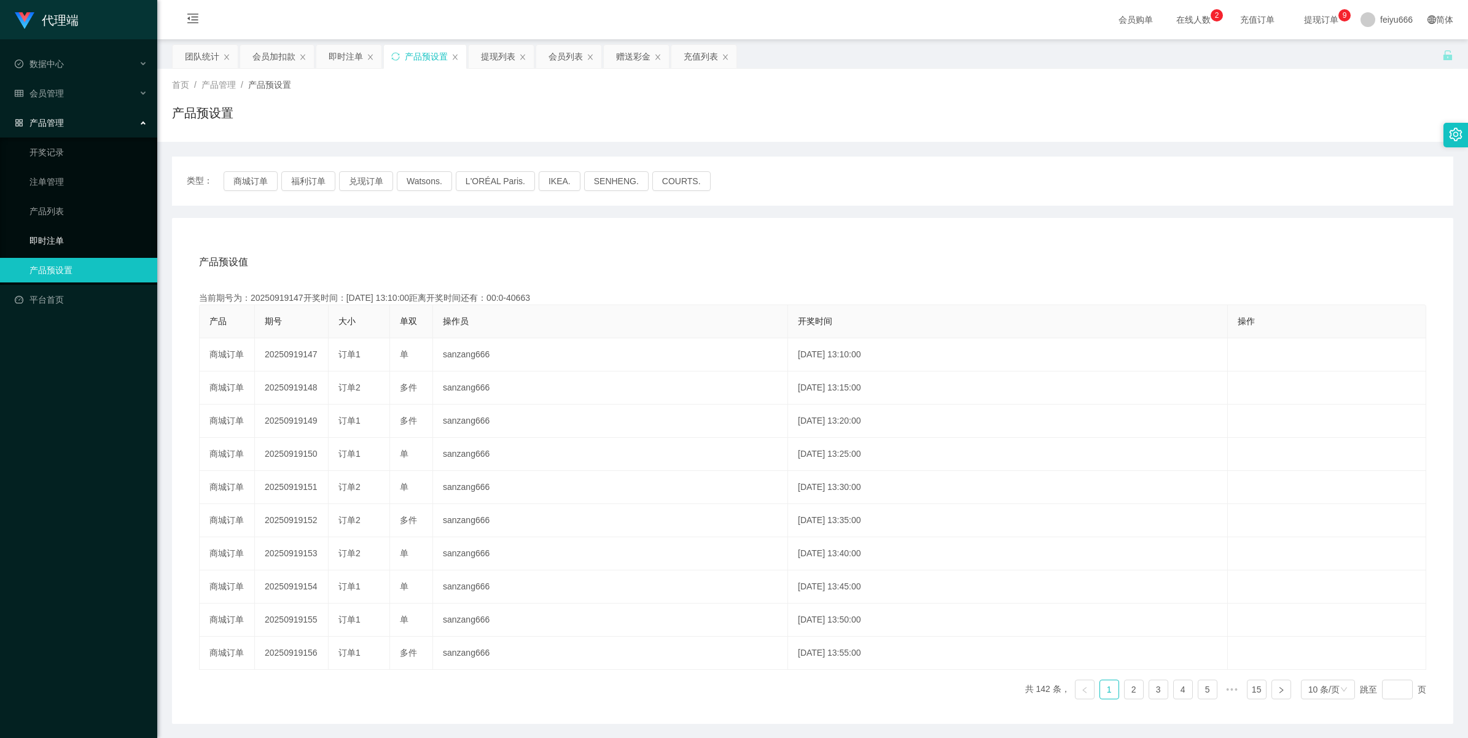
click at [79, 243] on link "即时注单" at bounding box center [88, 240] width 118 height 25
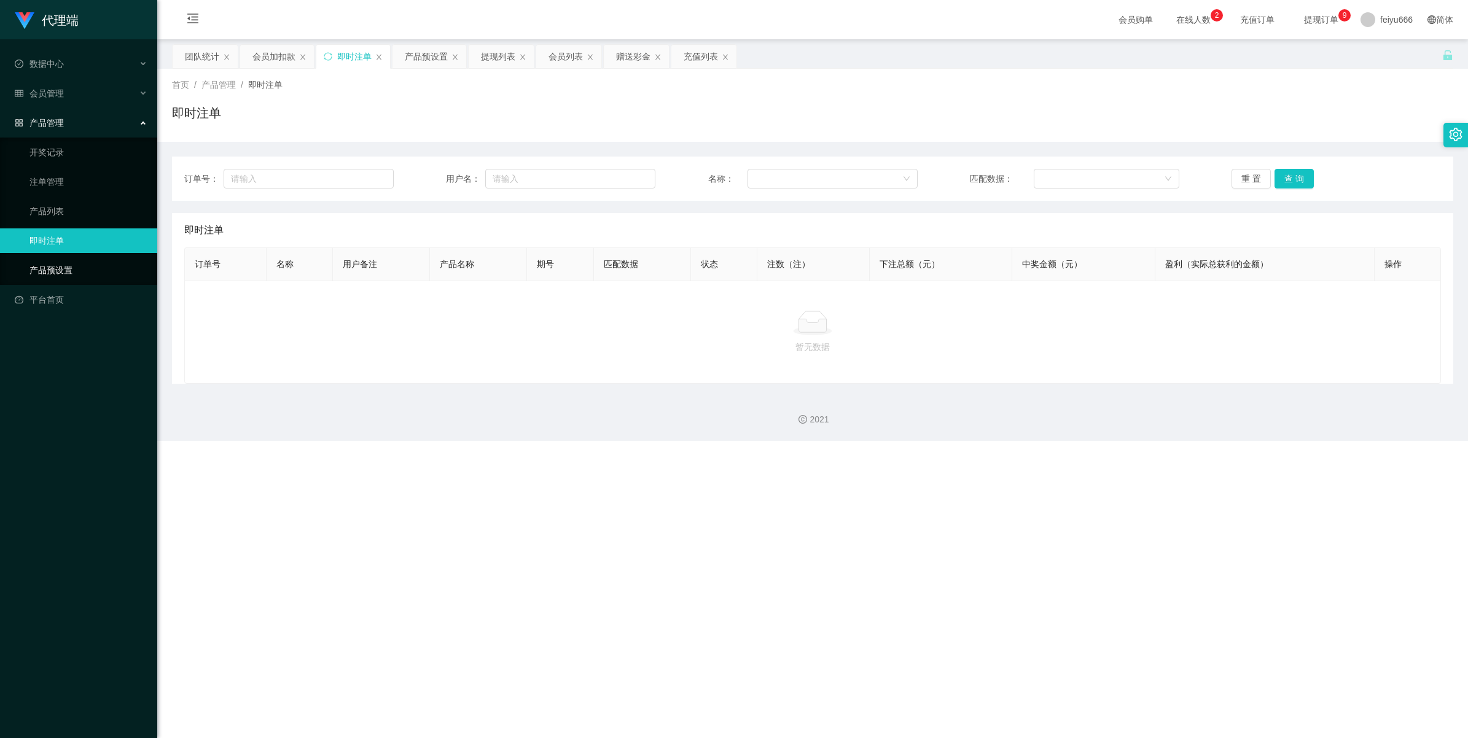
click at [69, 264] on link "产品预设置" at bounding box center [88, 270] width 118 height 25
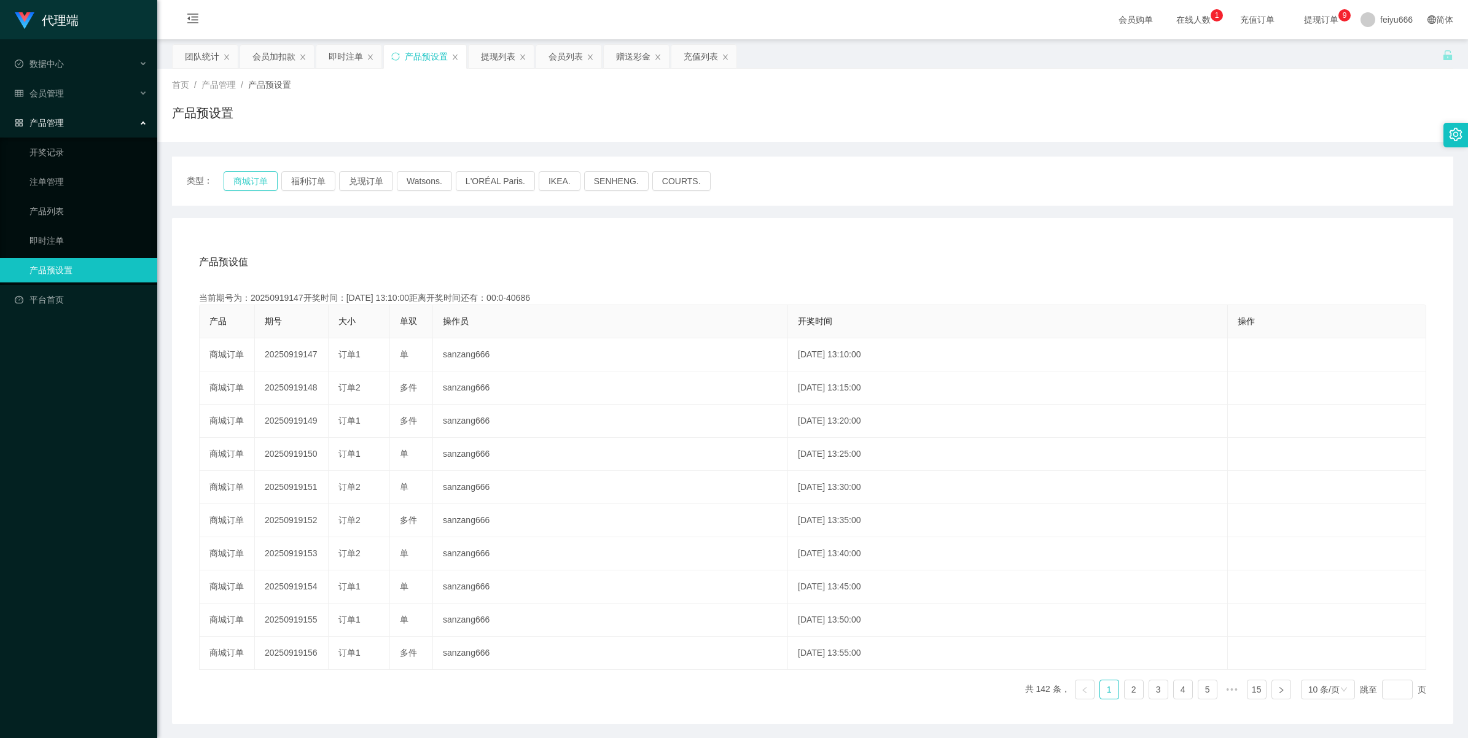
click at [253, 179] on button "商城订单" at bounding box center [251, 181] width 54 height 20
click at [68, 209] on link "产品列表" at bounding box center [88, 211] width 118 height 25
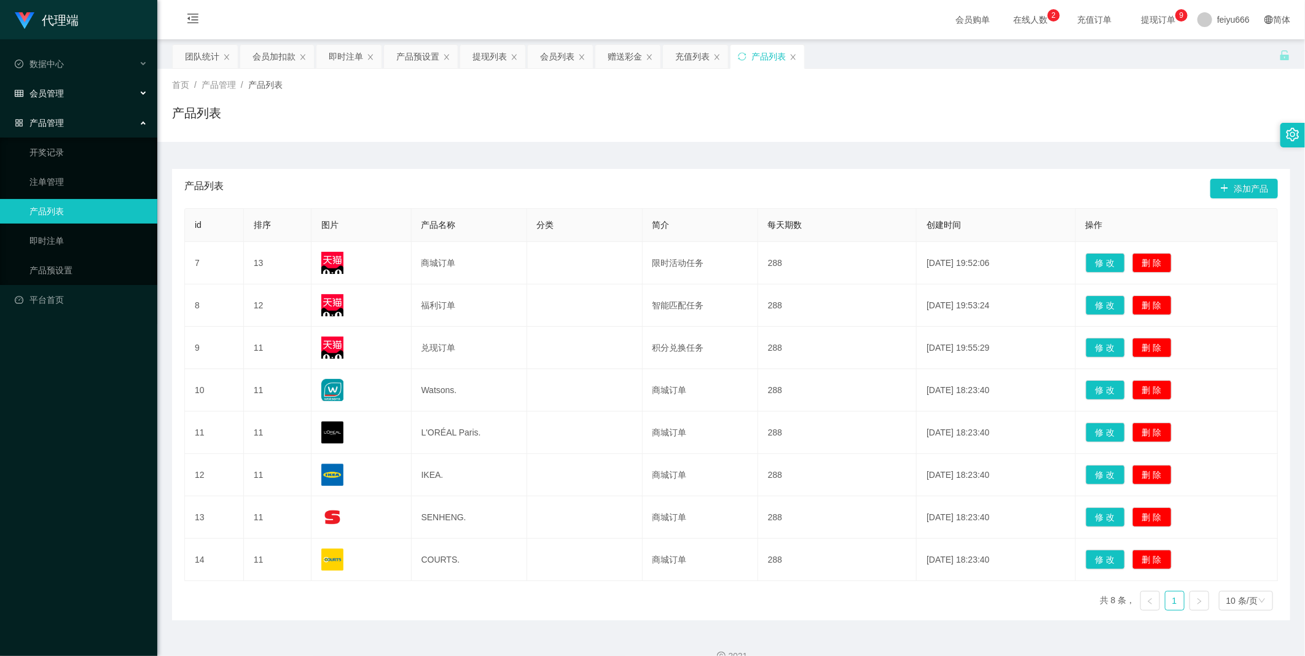
click at [136, 93] on div "会员管理" at bounding box center [78, 93] width 157 height 25
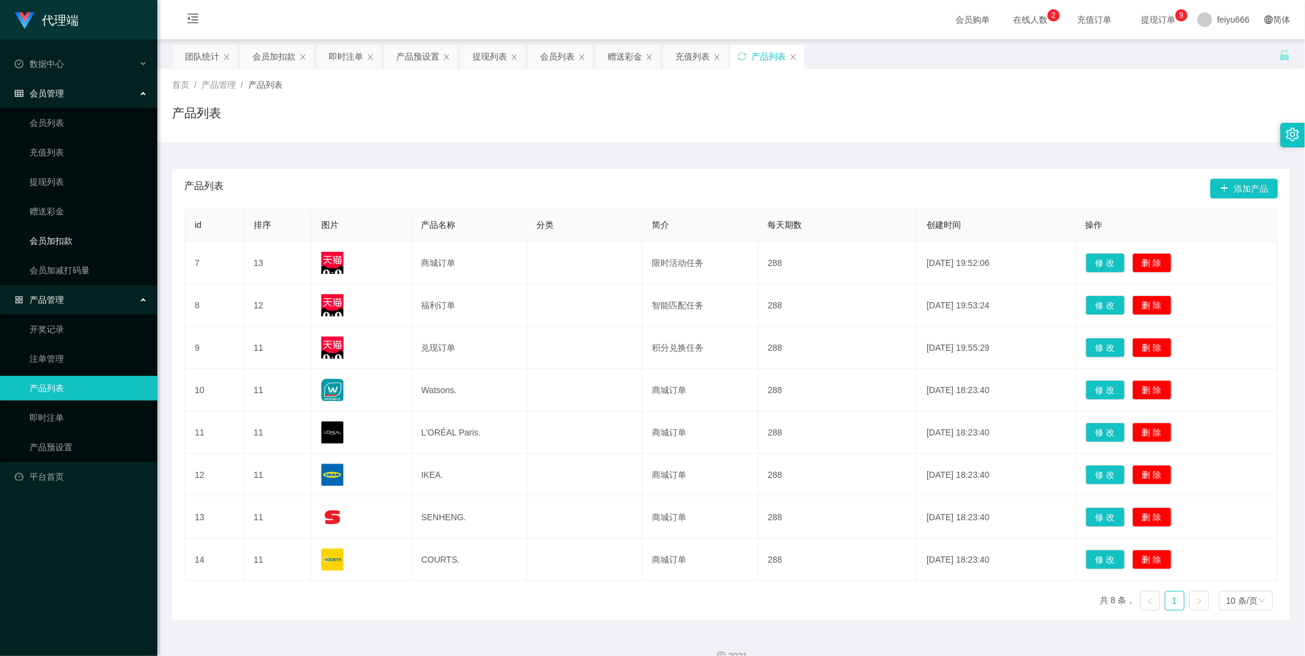
click at [95, 243] on link "会员加扣款" at bounding box center [88, 240] width 118 height 25
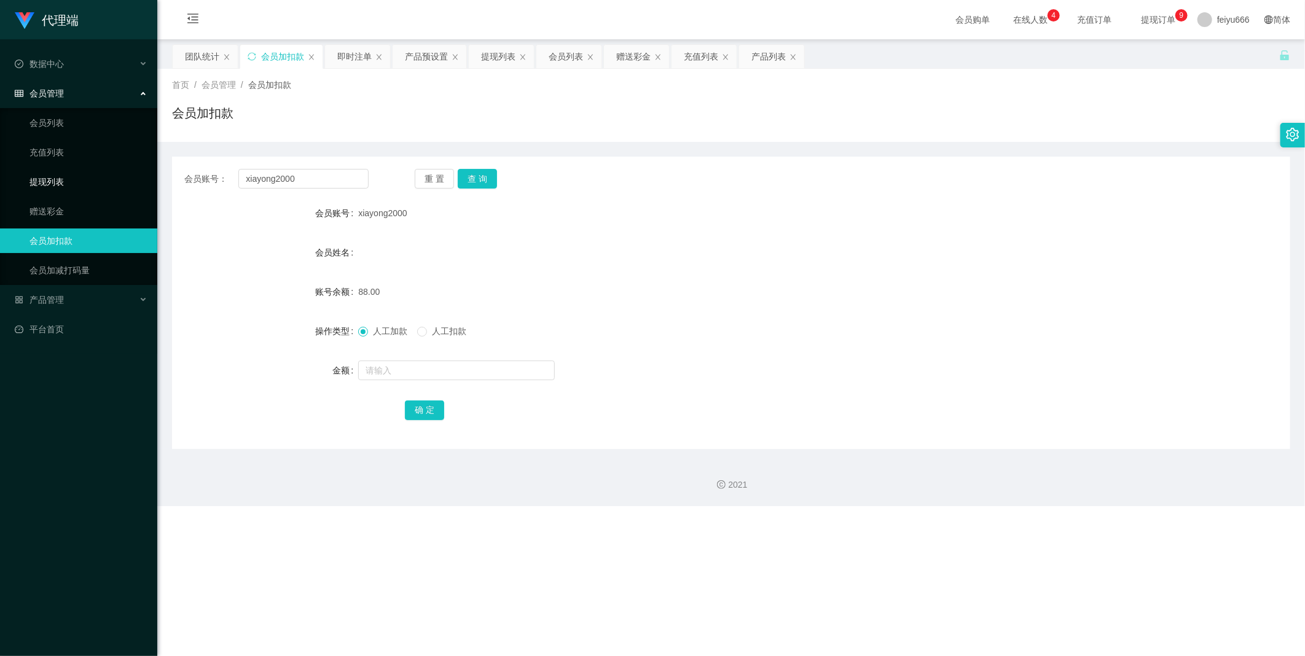
click at [74, 182] on link "提现列表" at bounding box center [88, 182] width 118 height 25
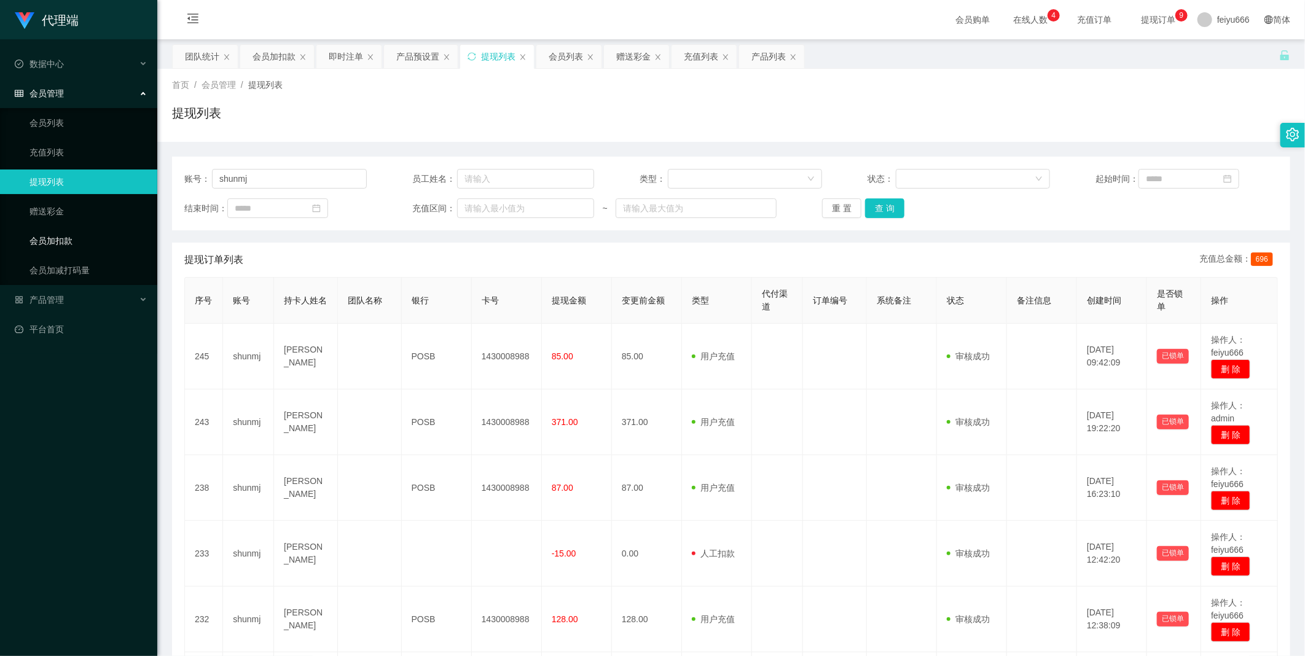
click at [71, 237] on link "会员加扣款" at bounding box center [88, 240] width 118 height 25
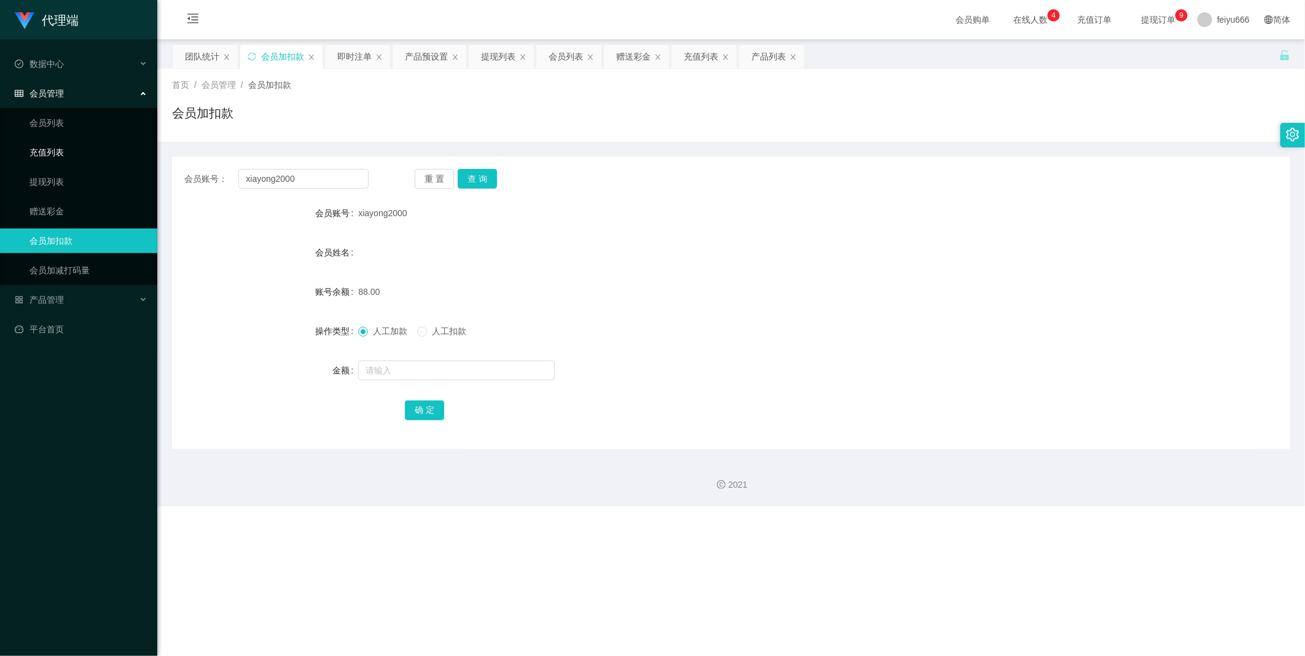
click at [76, 152] on link "充值列表" at bounding box center [88, 152] width 118 height 25
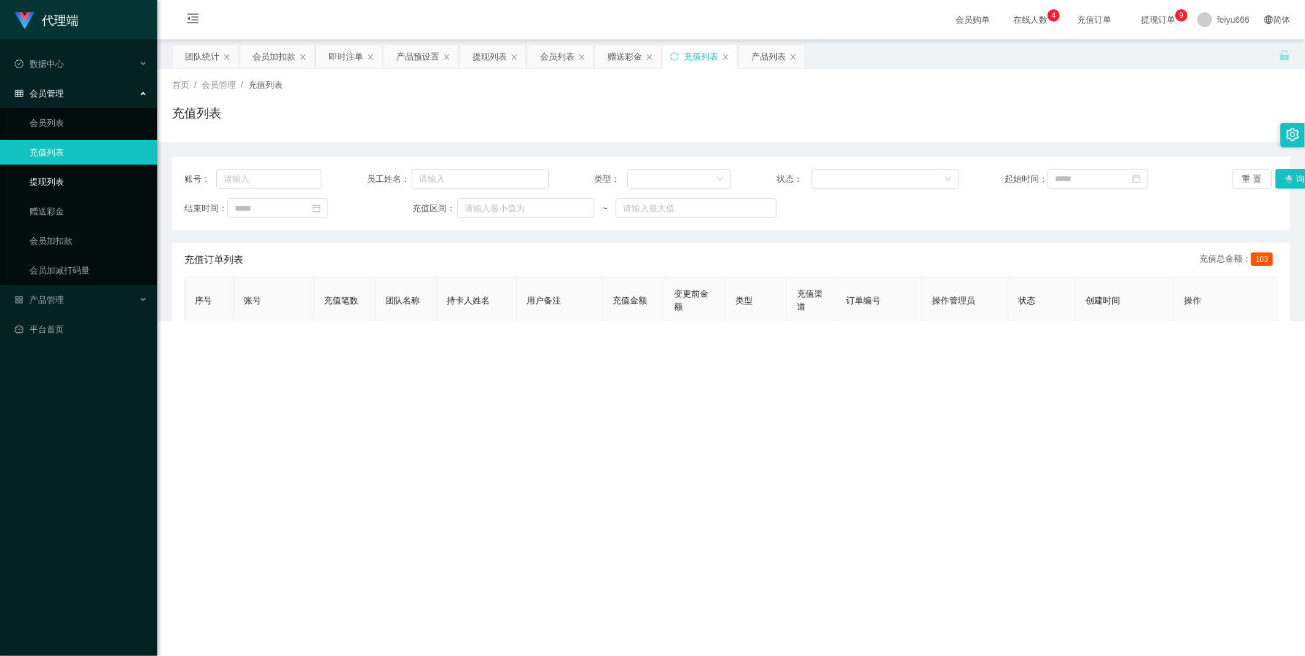
click at [65, 181] on link "提现列表" at bounding box center [88, 182] width 118 height 25
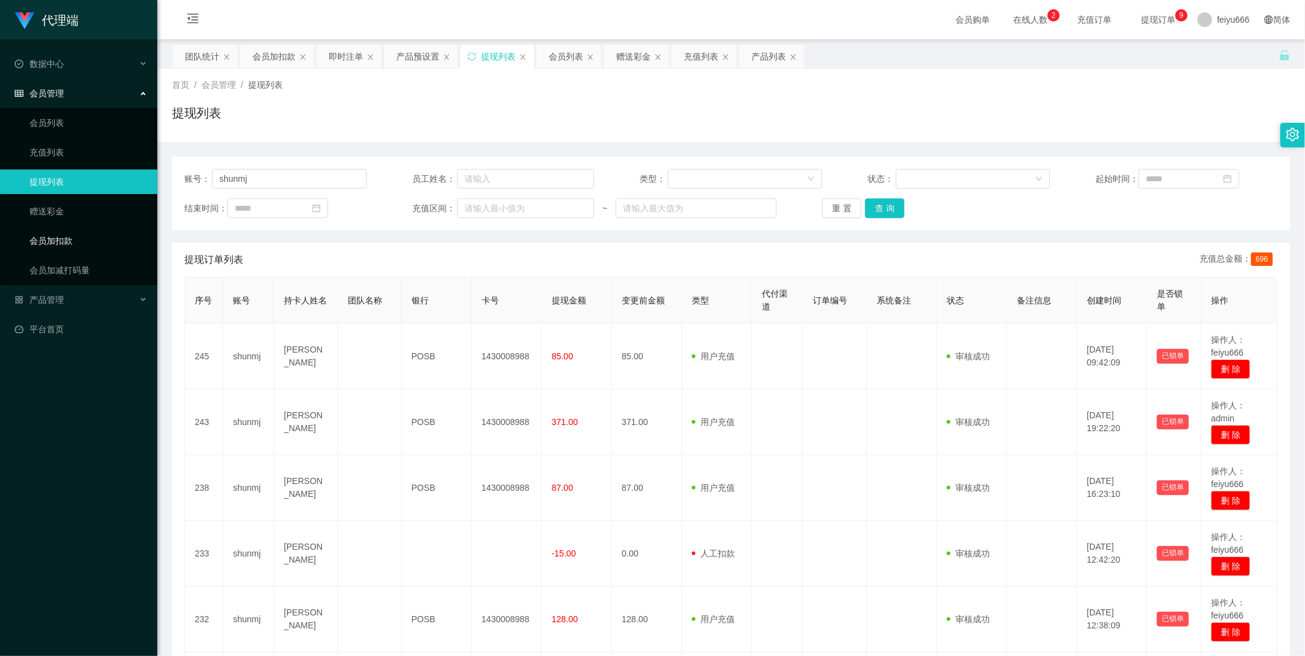
click at [100, 247] on link "会员加扣款" at bounding box center [88, 240] width 118 height 25
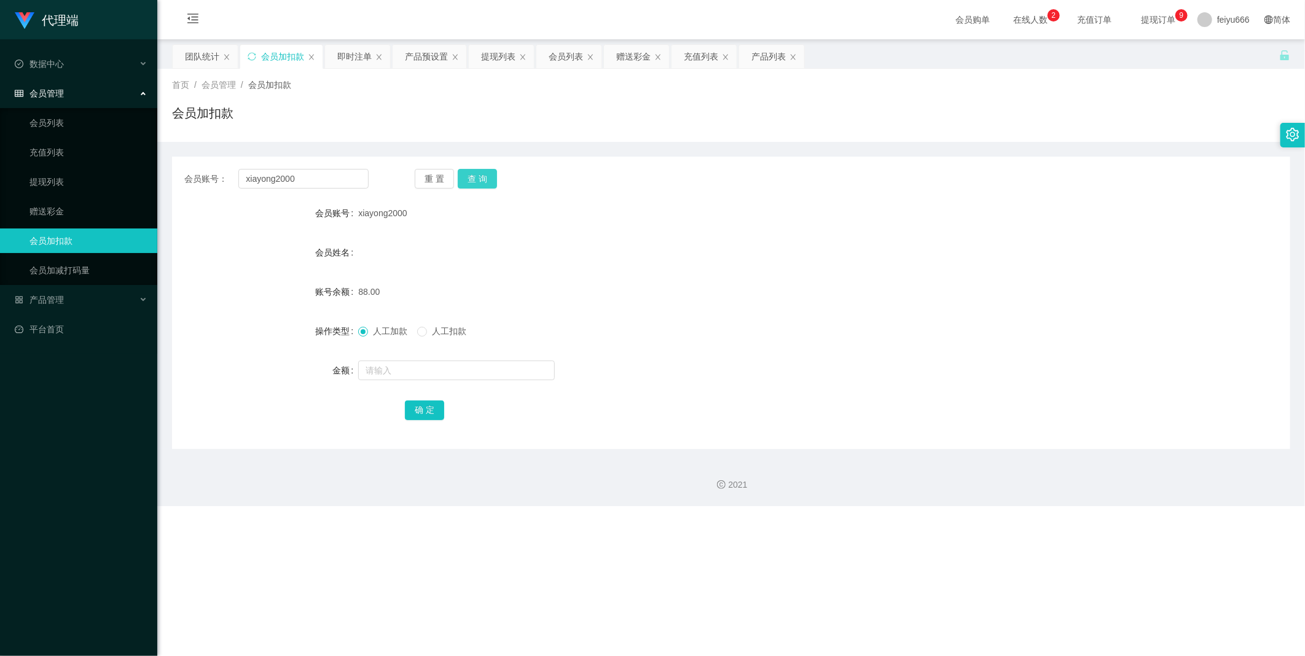
click at [467, 180] on button "查 询" at bounding box center [477, 179] width 39 height 20
click at [471, 179] on button "查 询" at bounding box center [477, 179] width 39 height 20
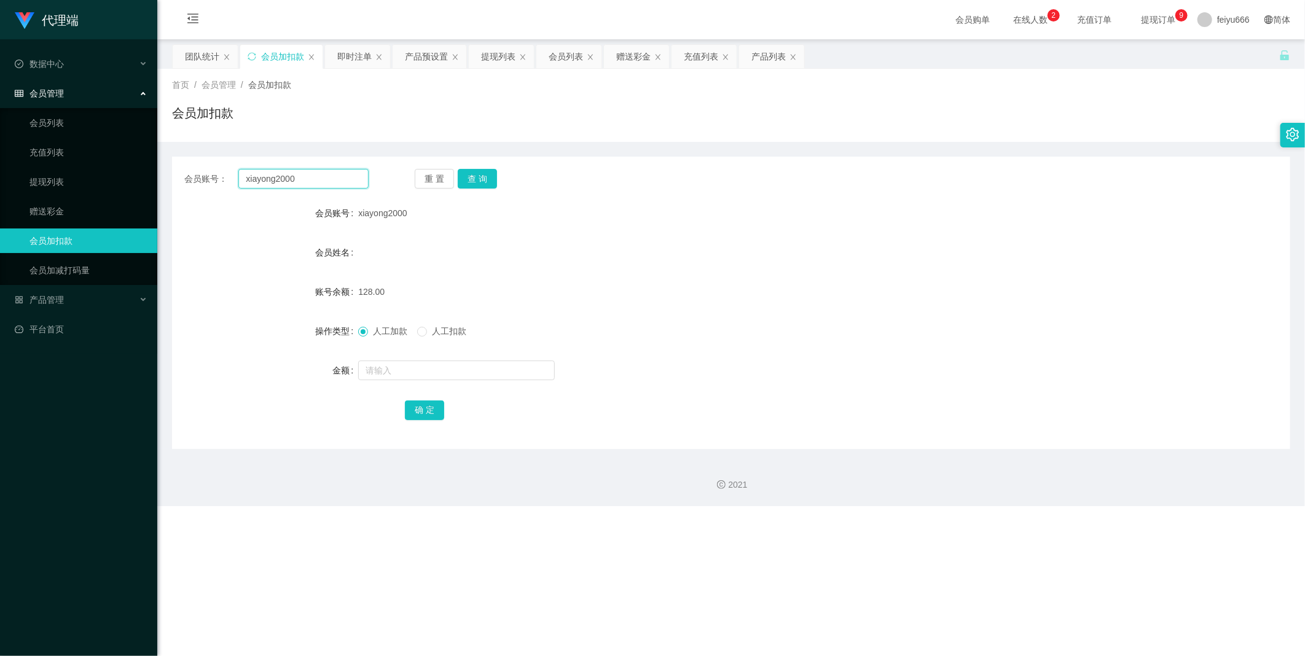
click at [273, 179] on input "xiayong2000" at bounding box center [303, 179] width 130 height 20
click at [77, 180] on link "提现列表" at bounding box center [88, 182] width 118 height 25
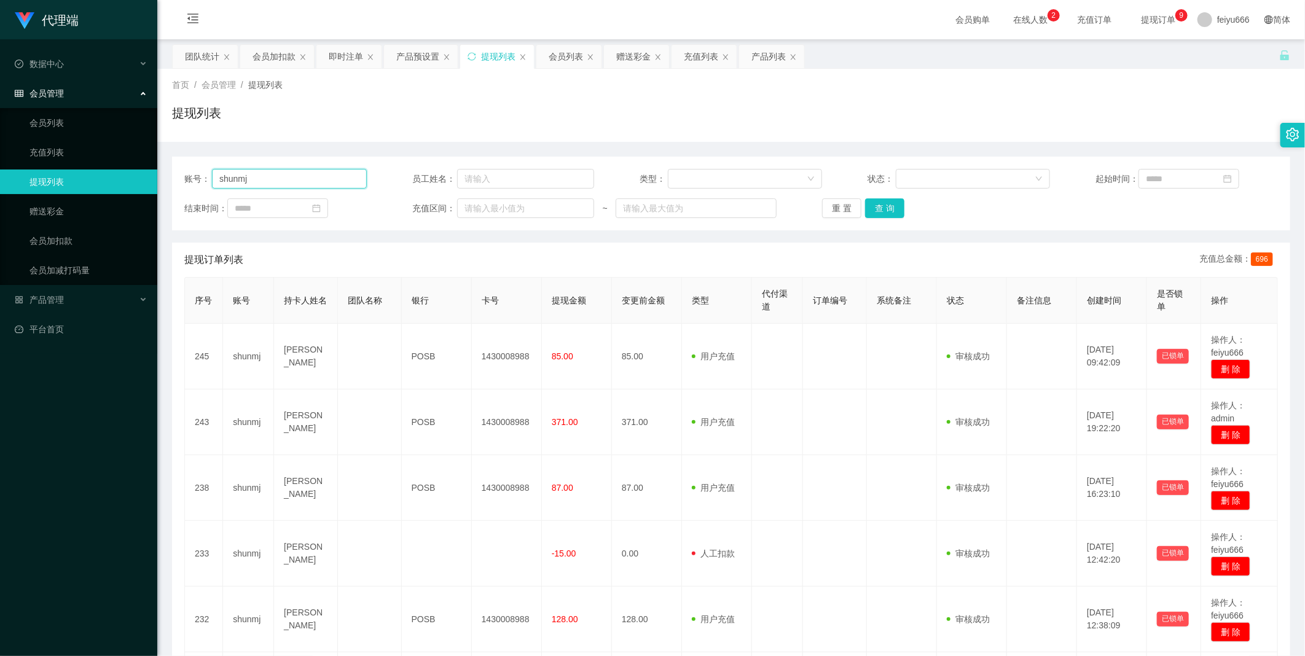
click at [273, 180] on input "shunmj" at bounding box center [289, 179] width 155 height 20
drag, startPoint x: 273, startPoint y: 180, endPoint x: 175, endPoint y: 167, distance: 98.5
click at [175, 167] on div "账号： shunmj 员工姓名： 类型： 状态： 起始时间： 结束时间： 充值区间： ~ 重 置 查 询" at bounding box center [731, 194] width 1118 height 74
paste input "xiayong2000"
type input "xiayong2000"
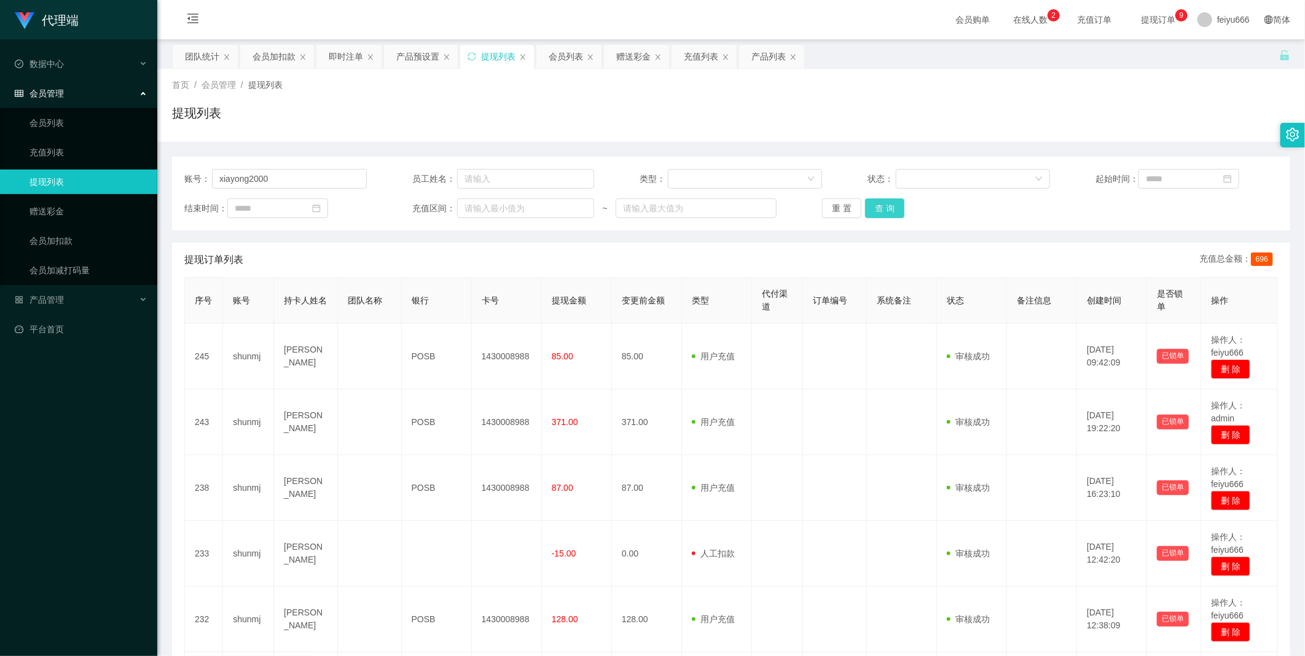
click at [885, 206] on button "查 询" at bounding box center [884, 208] width 39 height 20
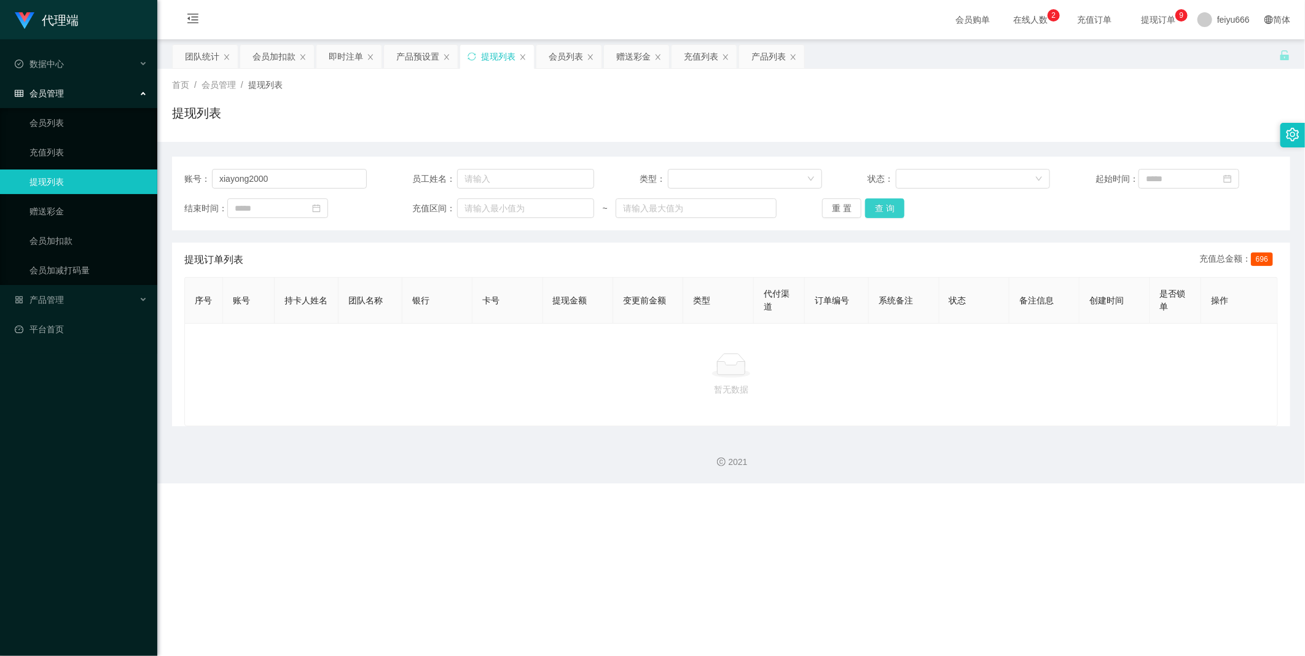
click at [888, 212] on button "查 询" at bounding box center [884, 208] width 39 height 20
click at [889, 212] on button "查 询" at bounding box center [884, 208] width 39 height 20
click at [889, 211] on button "查 询" at bounding box center [884, 208] width 39 height 20
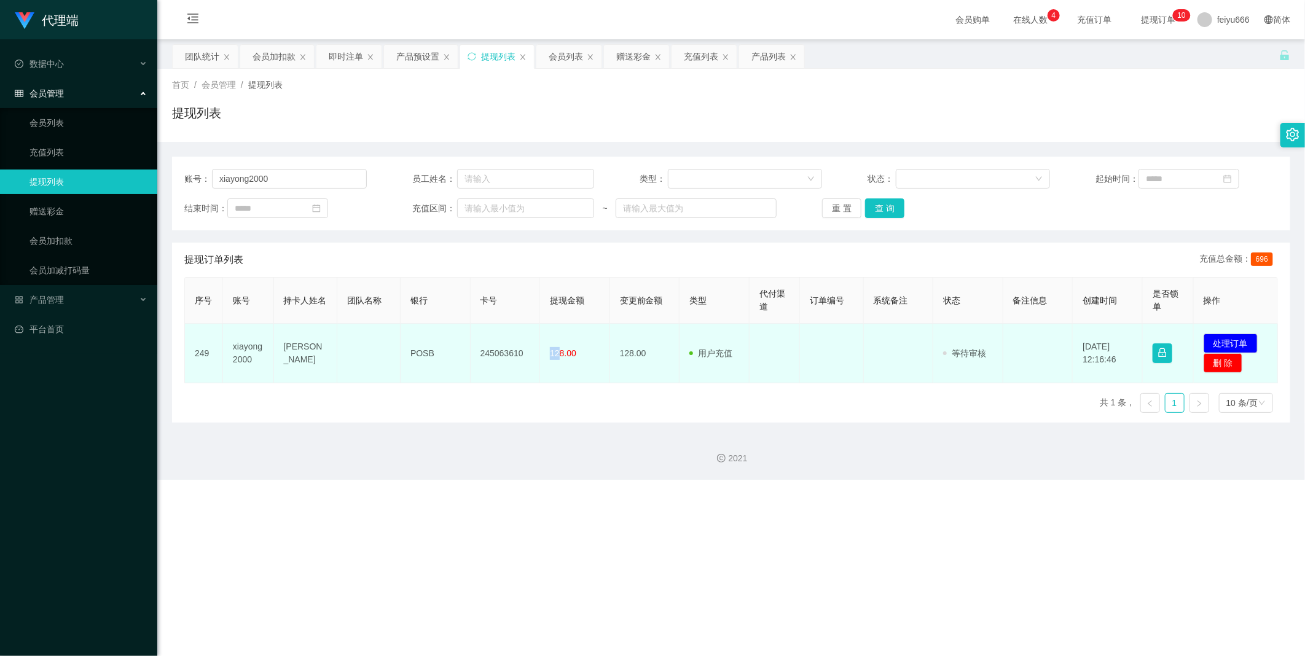
drag, startPoint x: 558, startPoint y: 351, endPoint x: 548, endPoint y: 353, distance: 10.0
click at [550, 353] on span "128.00" at bounding box center [563, 353] width 26 height 10
drag, startPoint x: 548, startPoint y: 353, endPoint x: 560, endPoint y: 353, distance: 12.3
click at [560, 353] on span "128.00" at bounding box center [563, 353] width 26 height 10
drag, startPoint x: 560, startPoint y: 353, endPoint x: 524, endPoint y: 352, distance: 36.2
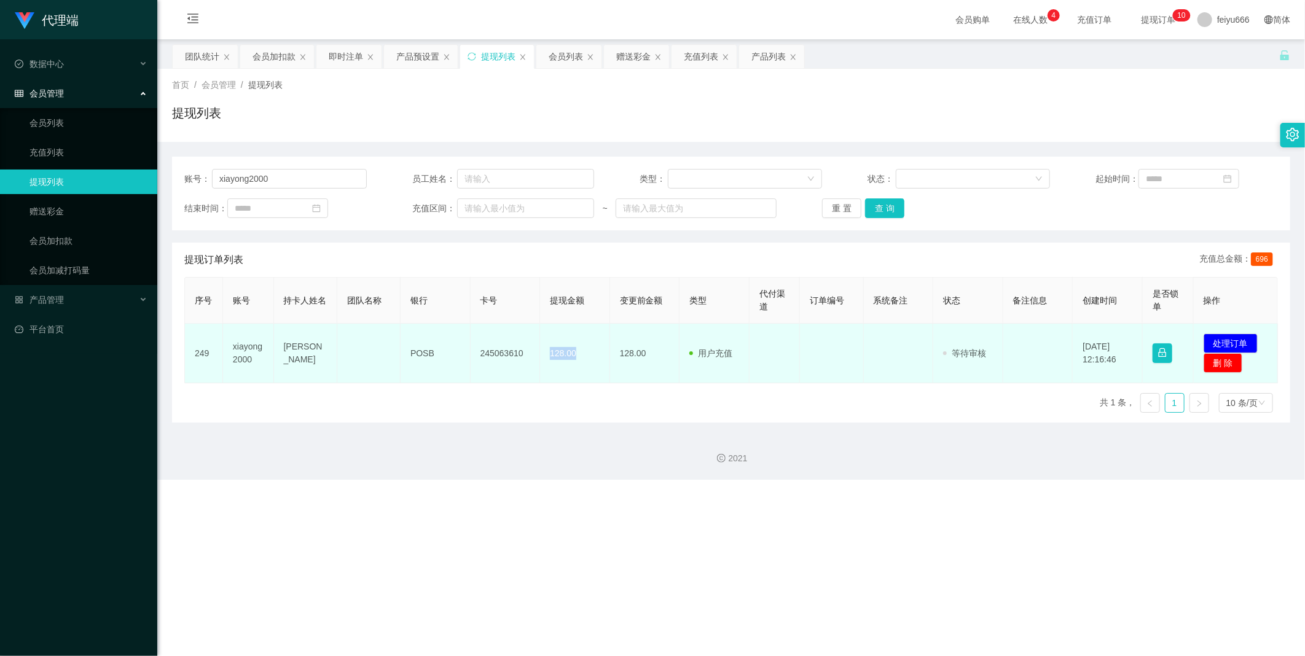
click at [524, 352] on tr "249 xiayong2000 [PERSON_NAME] POSB 245063610 128.00 128.00 用户充值 人工扣款 审核驳回 审核成功 …" at bounding box center [731, 354] width 1093 height 60
drag, startPoint x: 524, startPoint y: 352, endPoint x: 584, endPoint y: 354, distance: 60.2
click at [591, 352] on td "128.00" at bounding box center [575, 354] width 70 height 60
click at [573, 357] on td "128.00" at bounding box center [575, 354] width 70 height 60
drag, startPoint x: 560, startPoint y: 354, endPoint x: 277, endPoint y: 346, distance: 282.7
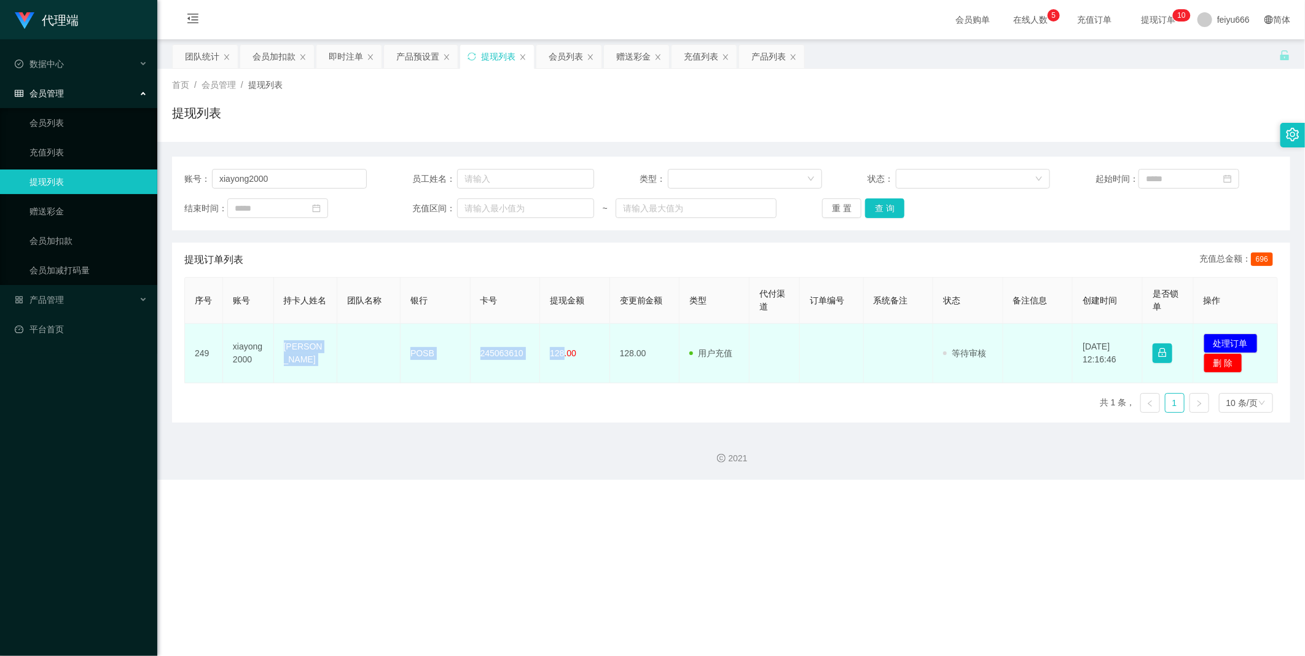
click at [277, 346] on tr "249 xiayong2000 [PERSON_NAME] POSB 245063610 128.00 128.00 用户充值 人工扣款 审核驳回 审核成功 …" at bounding box center [731, 354] width 1093 height 60
drag, startPoint x: 277, startPoint y: 346, endPoint x: 308, endPoint y: 353, distance: 31.4
copy tr "[PERSON_NAME] POSB 245063610 128"
click at [1232, 343] on button "处理订单" at bounding box center [1230, 344] width 54 height 20
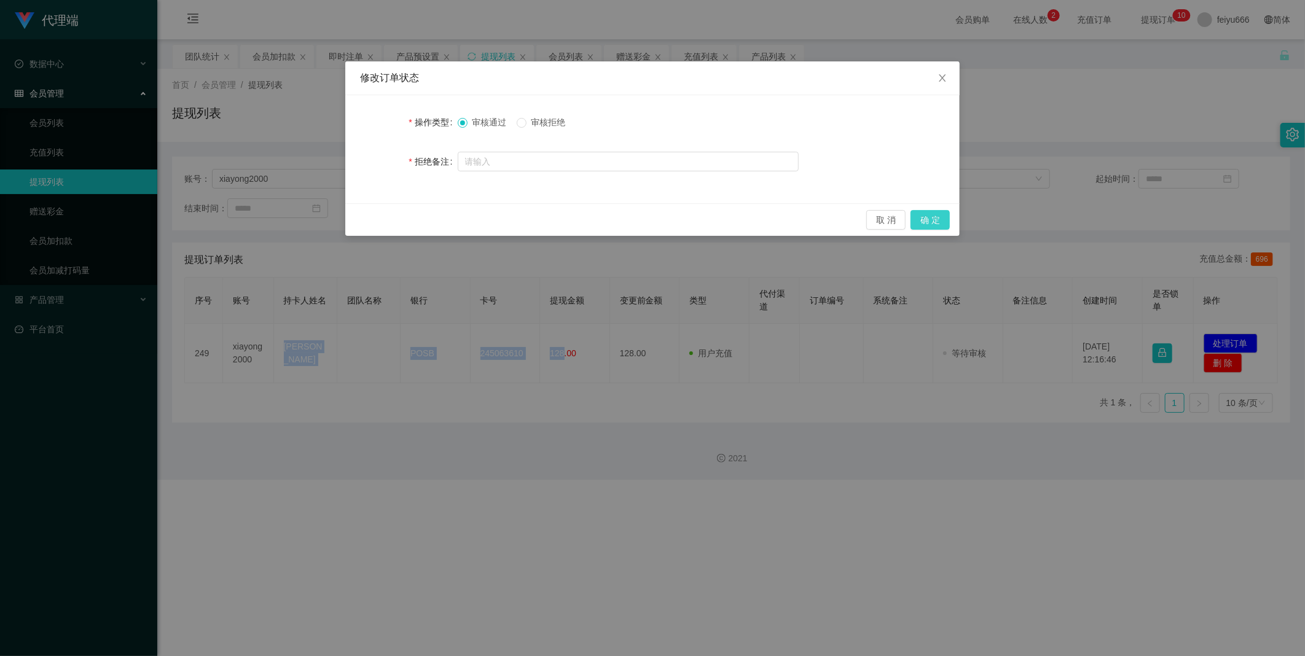
click at [934, 219] on button "确 定" at bounding box center [929, 220] width 39 height 20
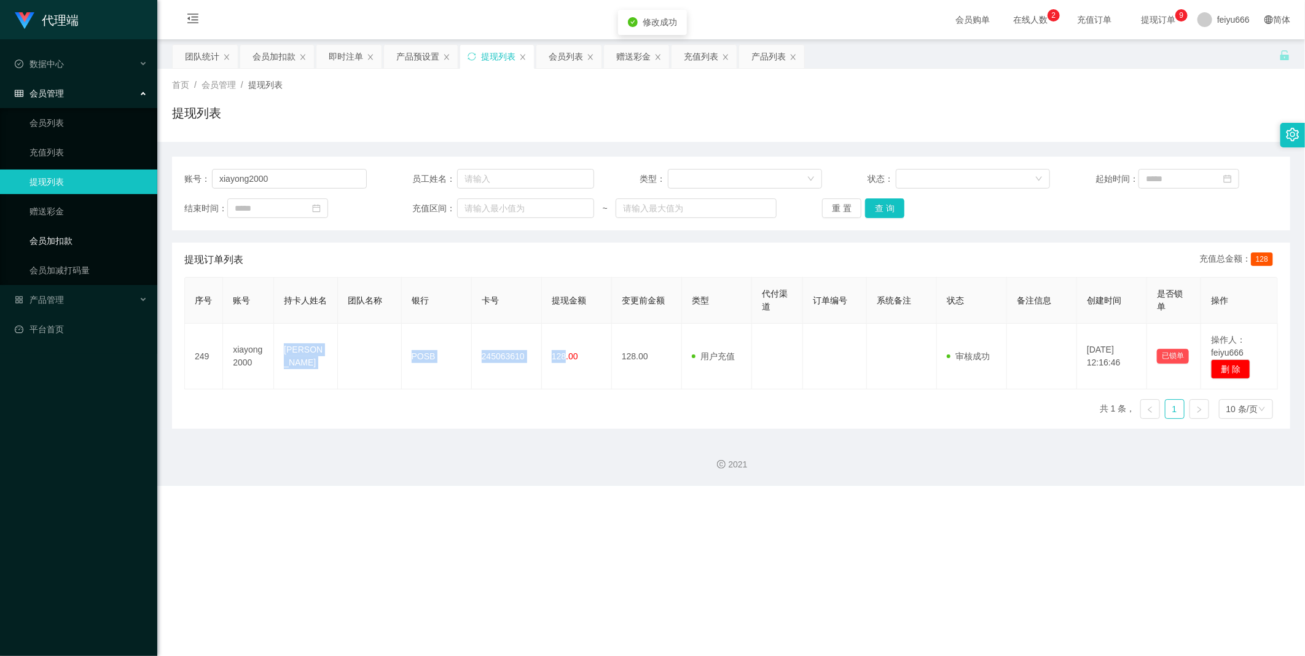
click at [80, 243] on link "会员加扣款" at bounding box center [88, 240] width 118 height 25
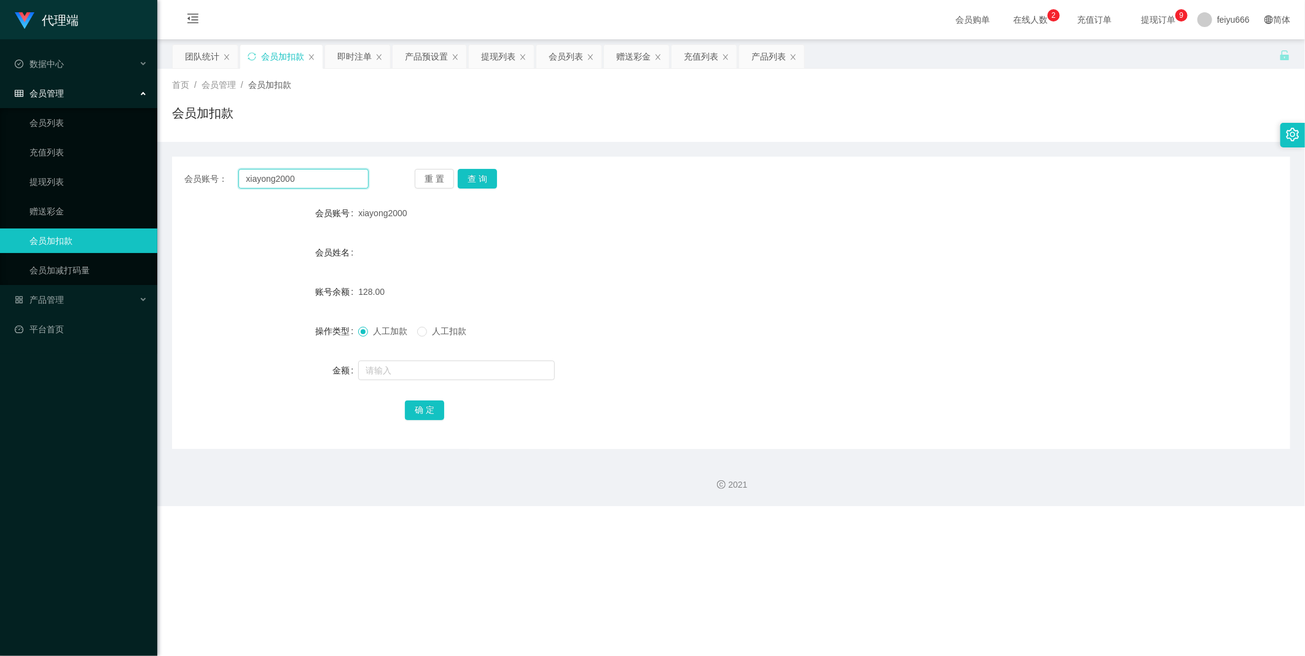
drag, startPoint x: 316, startPoint y: 181, endPoint x: 341, endPoint y: 181, distance: 25.2
click at [316, 181] on input "xiayong2000" at bounding box center [303, 179] width 130 height 20
click at [494, 179] on button "查 询" at bounding box center [477, 179] width 39 height 20
click at [386, 375] on input "text" at bounding box center [456, 371] width 197 height 20
type input "5"
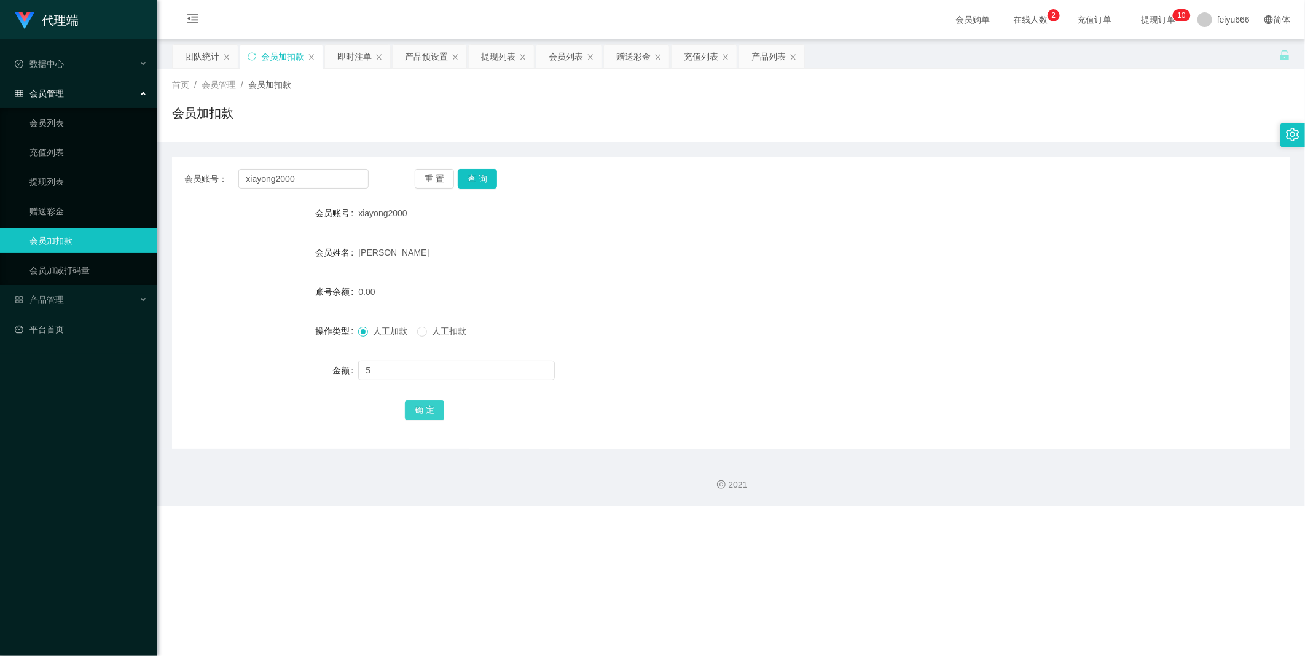
click at [423, 409] on button "确 定" at bounding box center [424, 410] width 39 height 20
click at [473, 175] on button "查 询" at bounding box center [477, 179] width 39 height 20
click at [413, 370] on input "text" at bounding box center [456, 371] width 197 height 20
type input "8"
click at [423, 410] on button "确 定" at bounding box center [424, 410] width 39 height 20
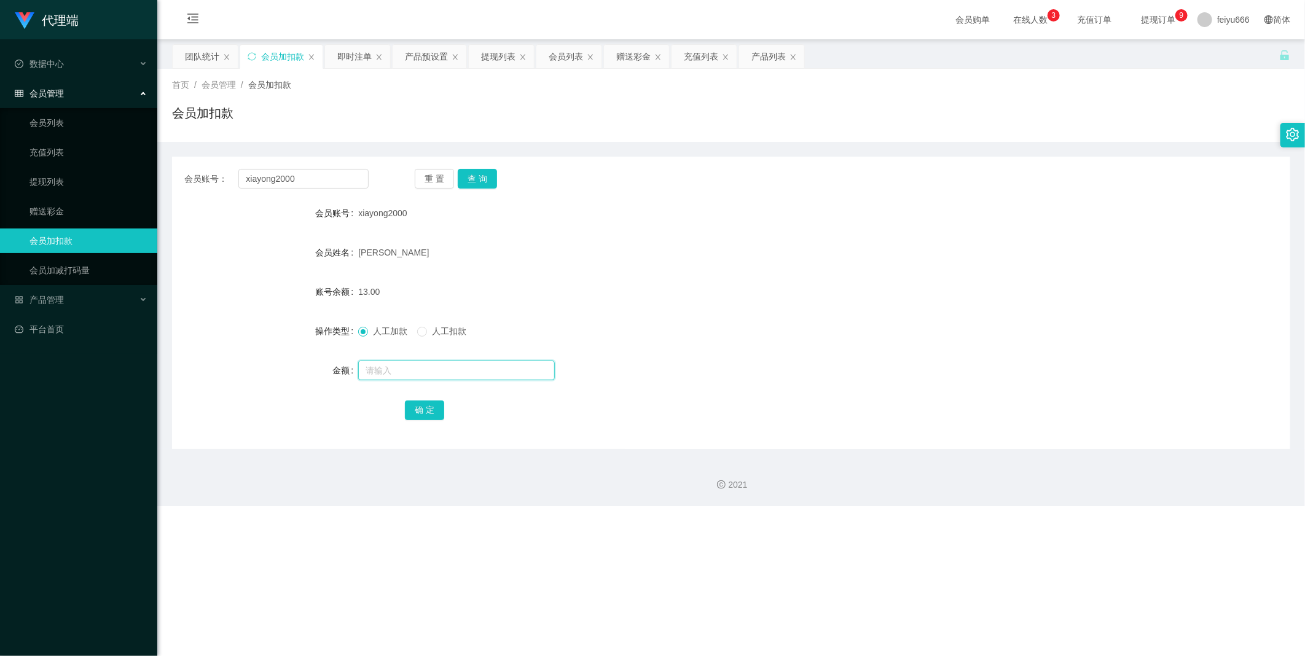
click at [389, 375] on input "text" at bounding box center [456, 371] width 197 height 20
type input "8"
click at [413, 409] on button "确 定" at bounding box center [424, 410] width 39 height 20
drag, startPoint x: 299, startPoint y: 175, endPoint x: 212, endPoint y: 180, distance: 87.4
click at [212, 180] on div "会员账号： xiayong2000" at bounding box center [276, 179] width 184 height 20
